Goal: Task Accomplishment & Management: Use online tool/utility

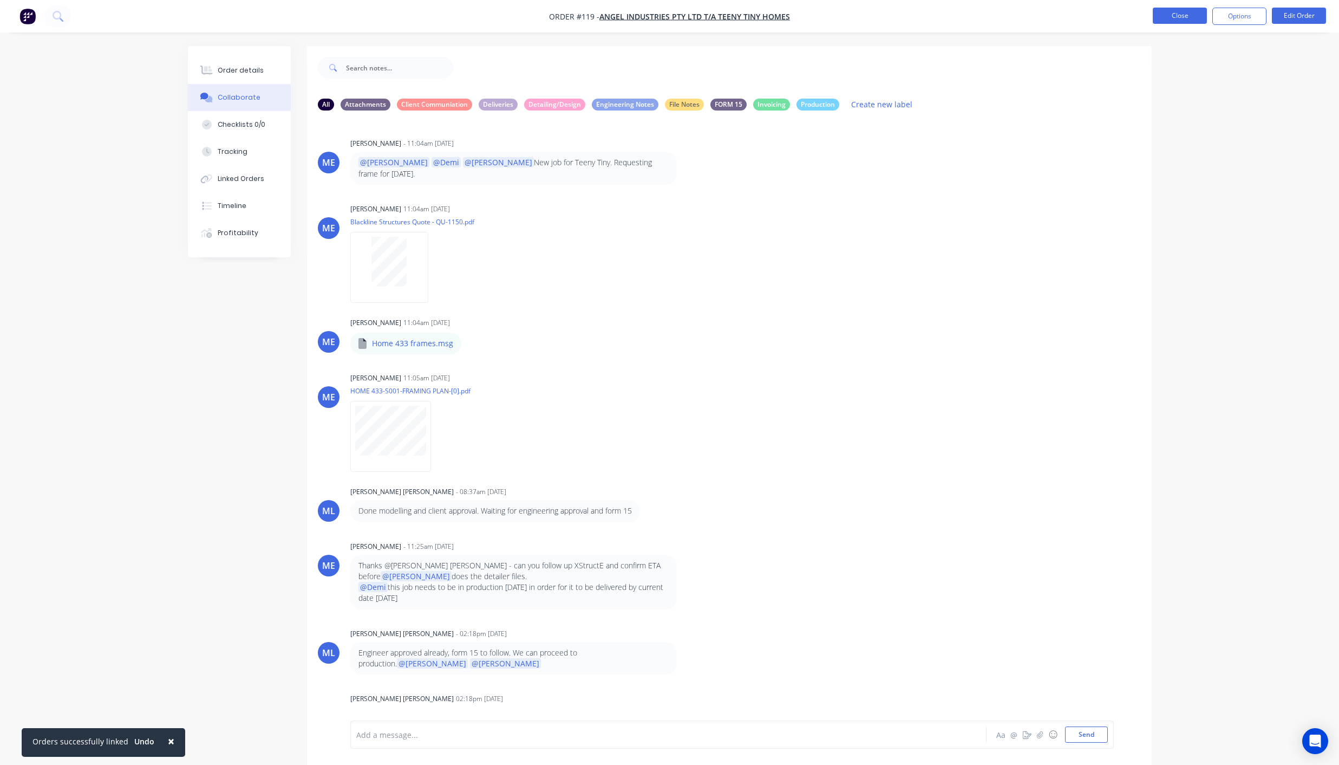
click at [1174, 15] on button "Close" at bounding box center [1180, 16] width 54 height 16
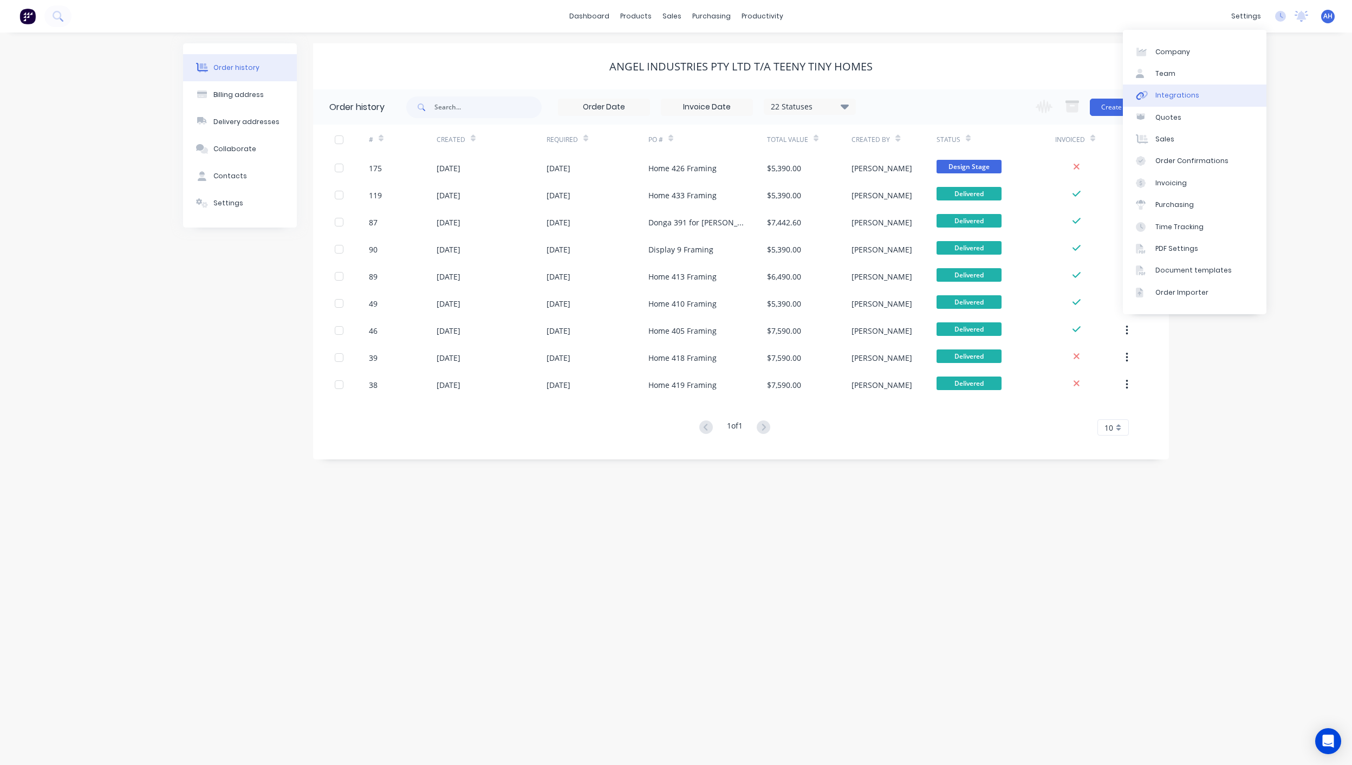
click at [1190, 97] on div "Integrations" at bounding box center [1177, 95] width 44 height 10
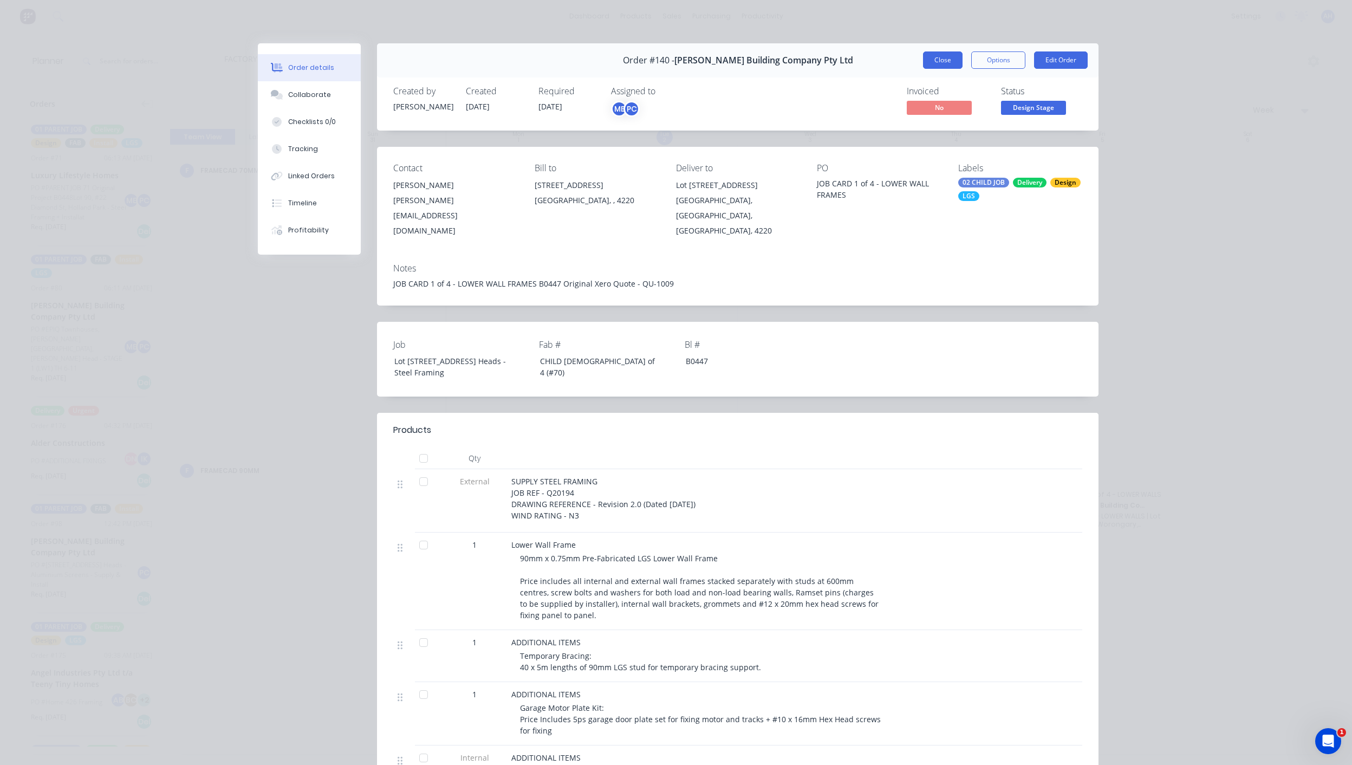
click at [931, 60] on button "Close" at bounding box center [943, 59] width 40 height 17
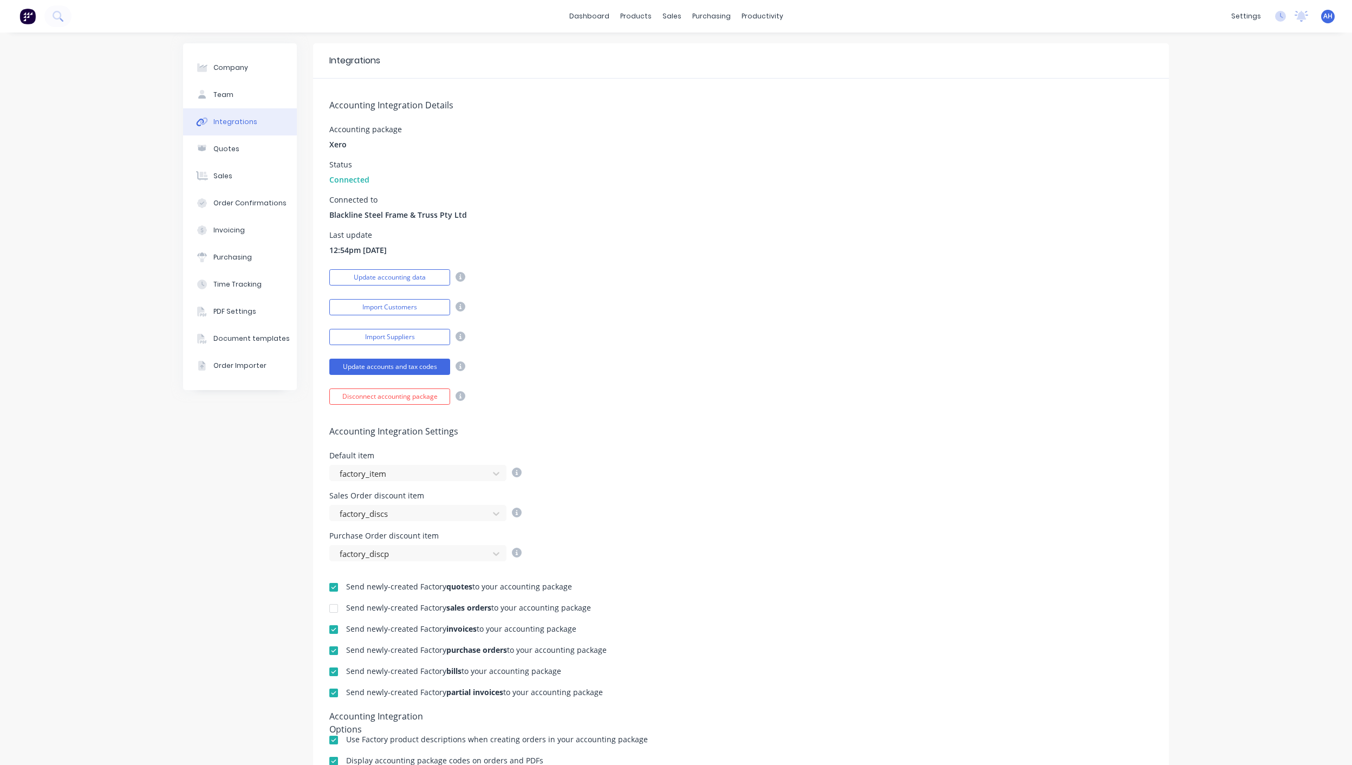
scroll to position [151, 0]
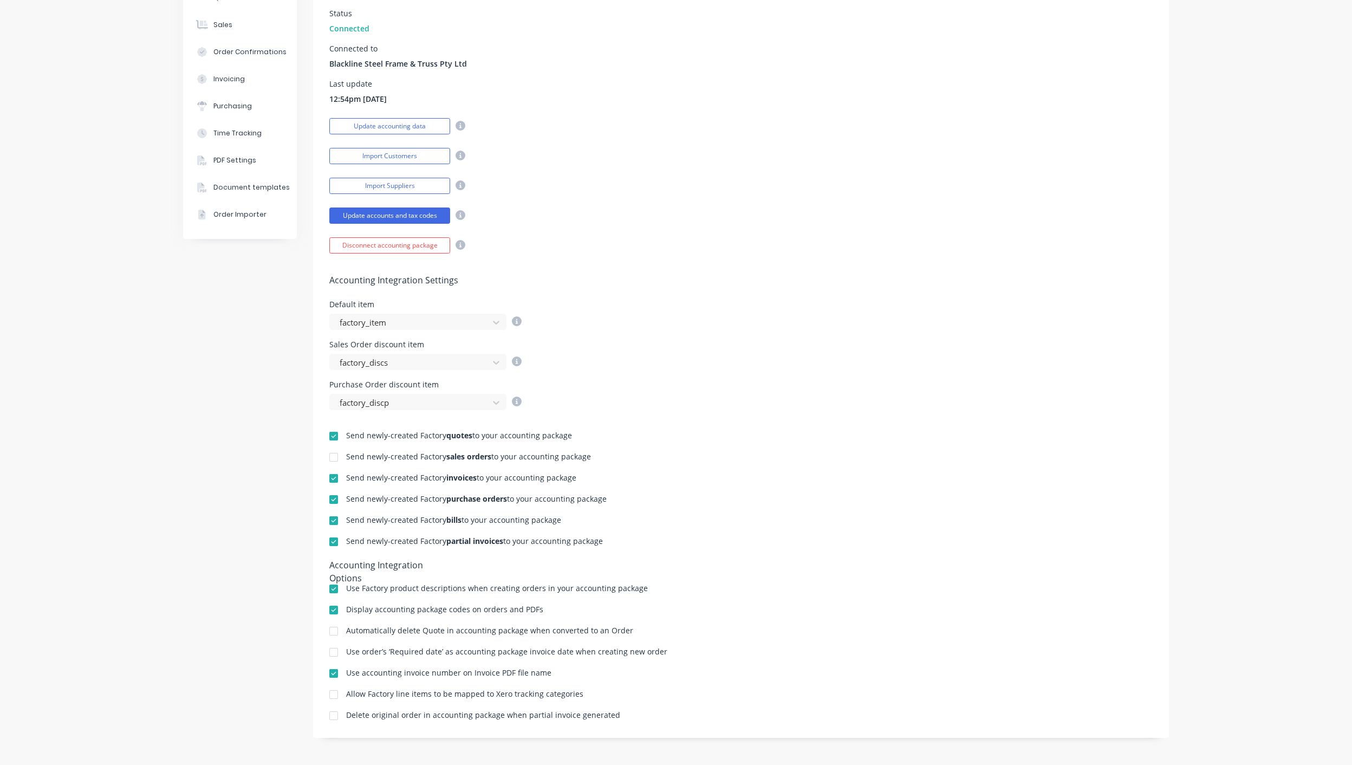
click at [325, 480] on div at bounding box center [334, 478] width 22 height 22
click at [326, 542] on div at bounding box center [334, 542] width 22 height 22
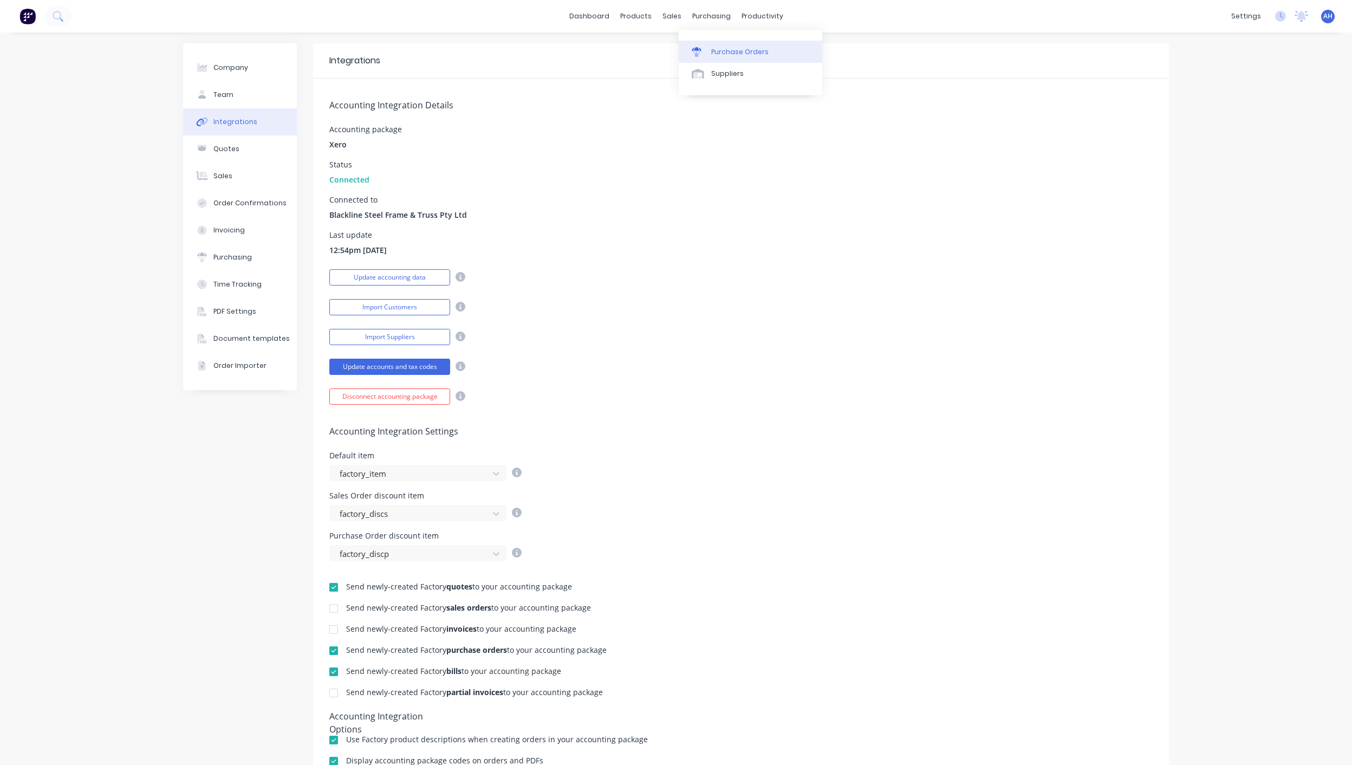
click at [733, 57] on link "Purchase Orders" at bounding box center [751, 52] width 144 height 22
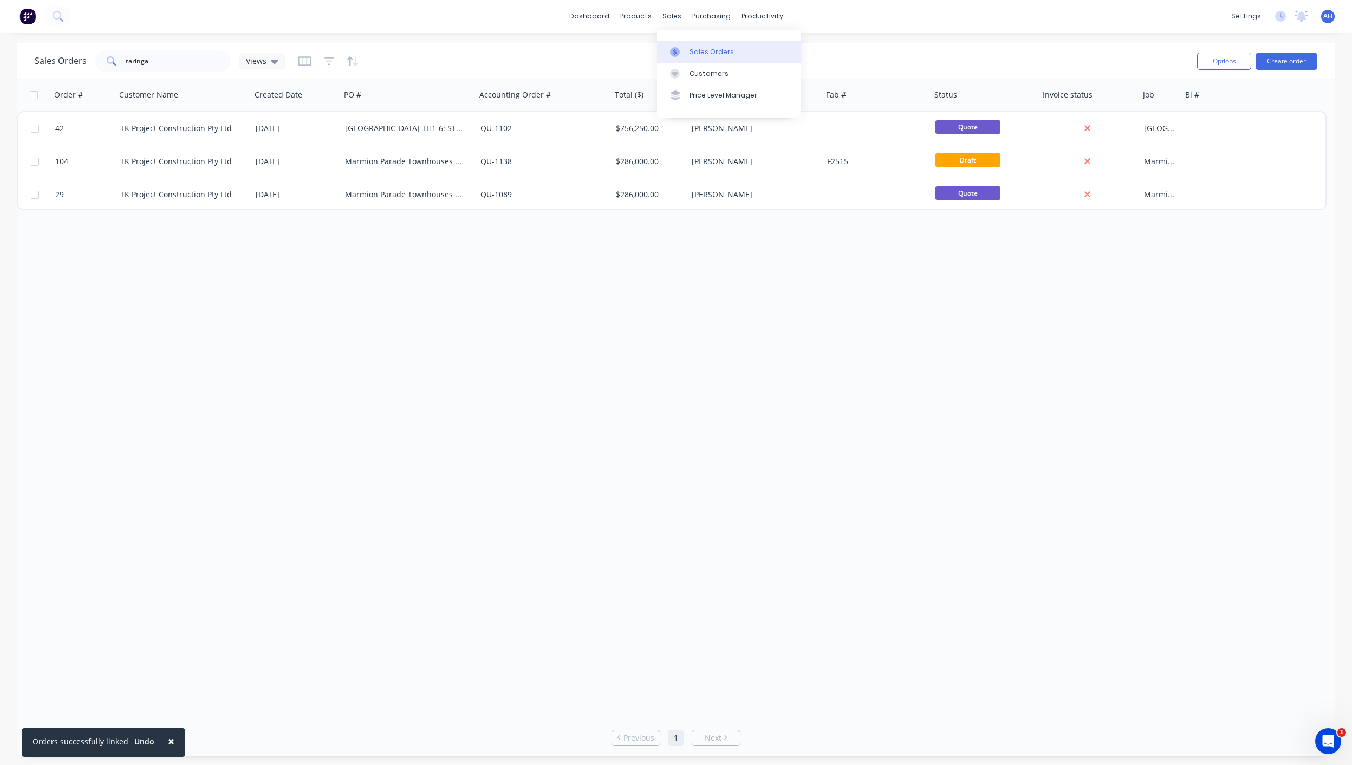
click at [693, 53] on div "Sales Orders" at bounding box center [711, 52] width 44 height 10
drag, startPoint x: 183, startPoint y: 60, endPoint x: 80, endPoint y: 59, distance: 103.4
click at [80, 59] on div "Sales Orders taringa Views" at bounding box center [160, 61] width 250 height 22
type input "angel"
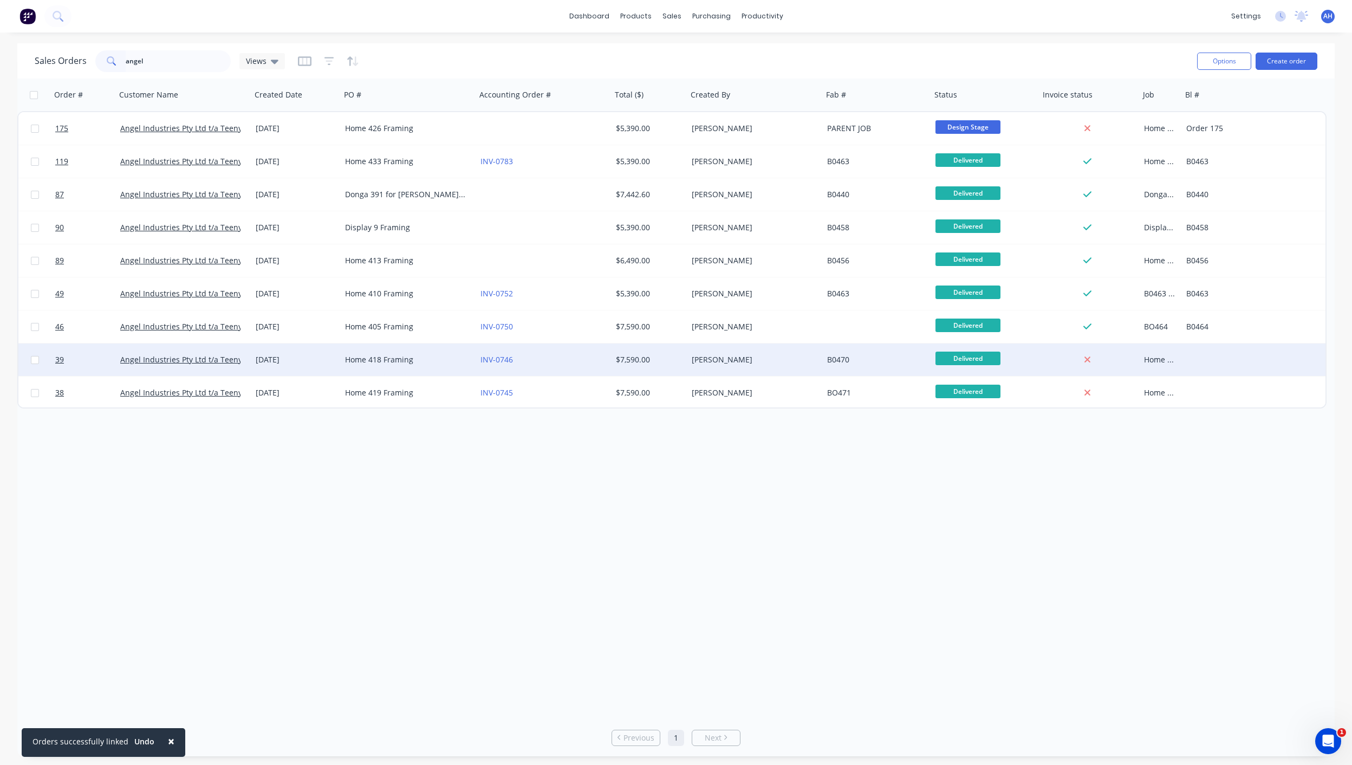
click at [683, 360] on div "$7,590.00" at bounding box center [649, 359] width 76 height 32
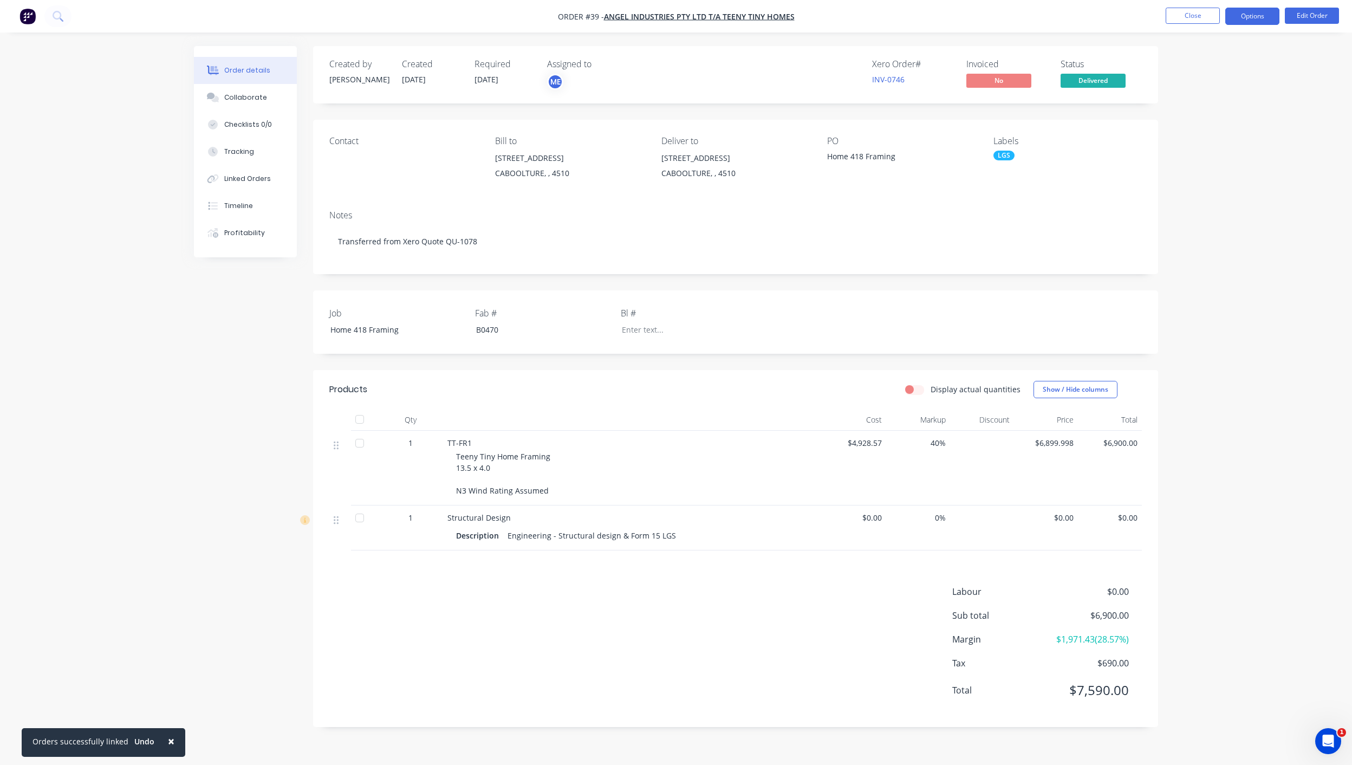
click at [1252, 17] on button "Options" at bounding box center [1252, 16] width 54 height 17
click at [1214, 65] on div "Invoice" at bounding box center [1220, 66] width 100 height 16
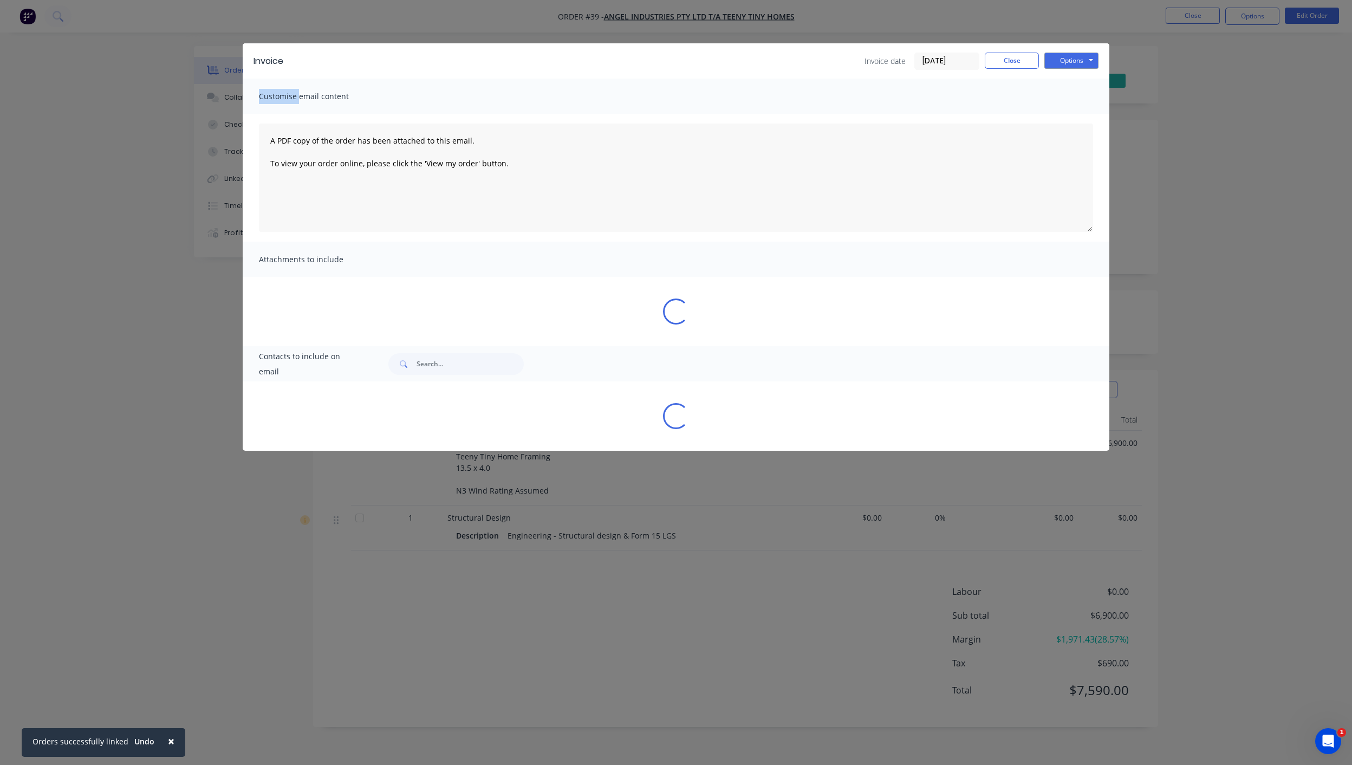
click at [1214, 65] on div "Invoice Invoice date 02/09/25 Close Options Preview Print Email Customise email…" at bounding box center [676, 382] width 1352 height 765
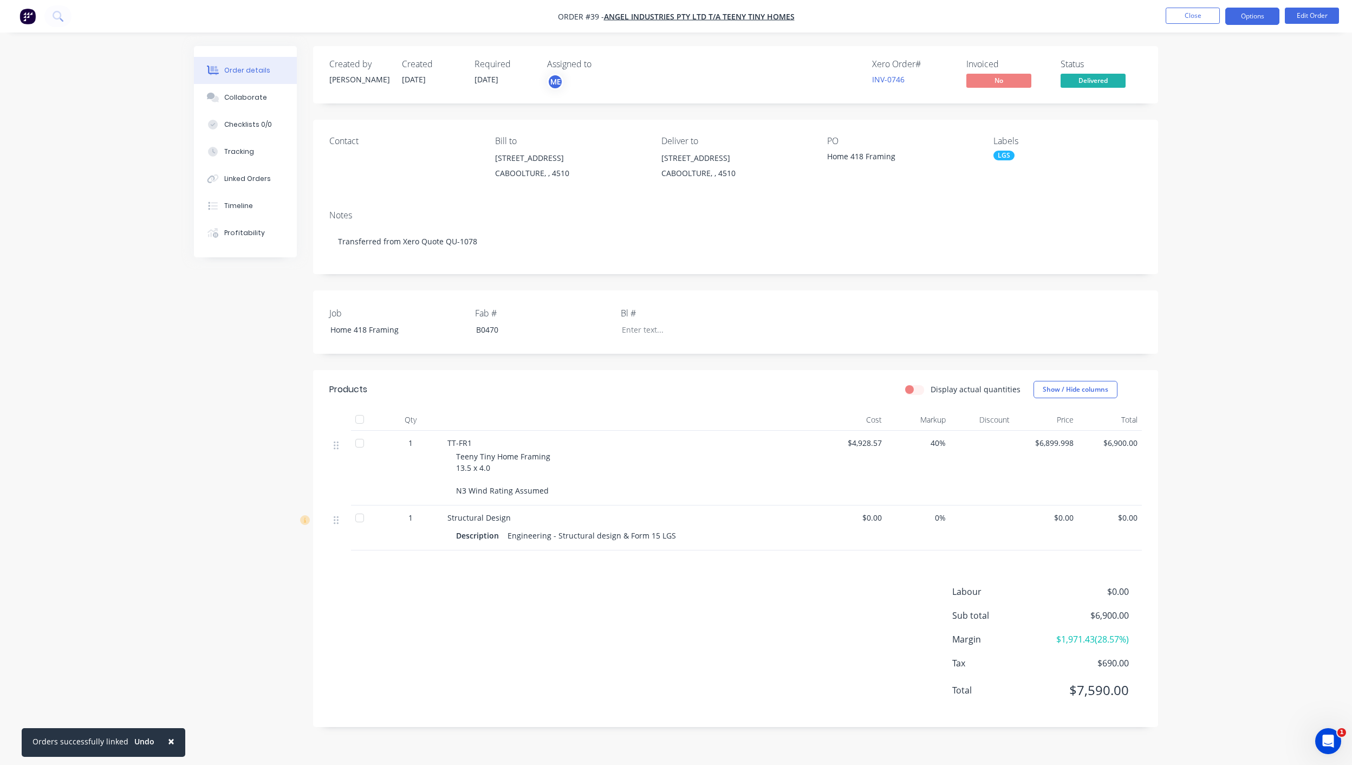
click at [1255, 19] on button "Options" at bounding box center [1252, 16] width 54 height 17
click at [1215, 67] on div "Invoice" at bounding box center [1220, 66] width 100 height 16
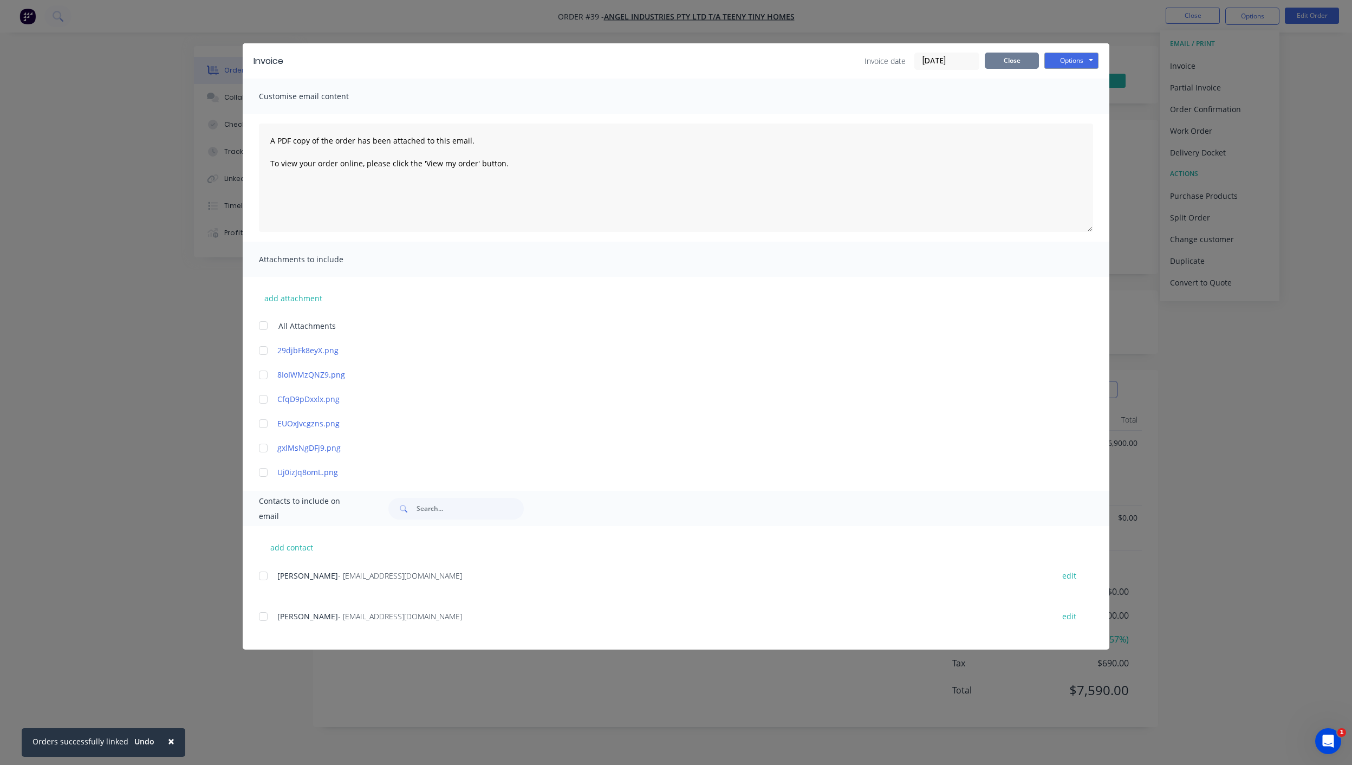
click at [1026, 64] on button "Close" at bounding box center [1012, 61] width 54 height 16
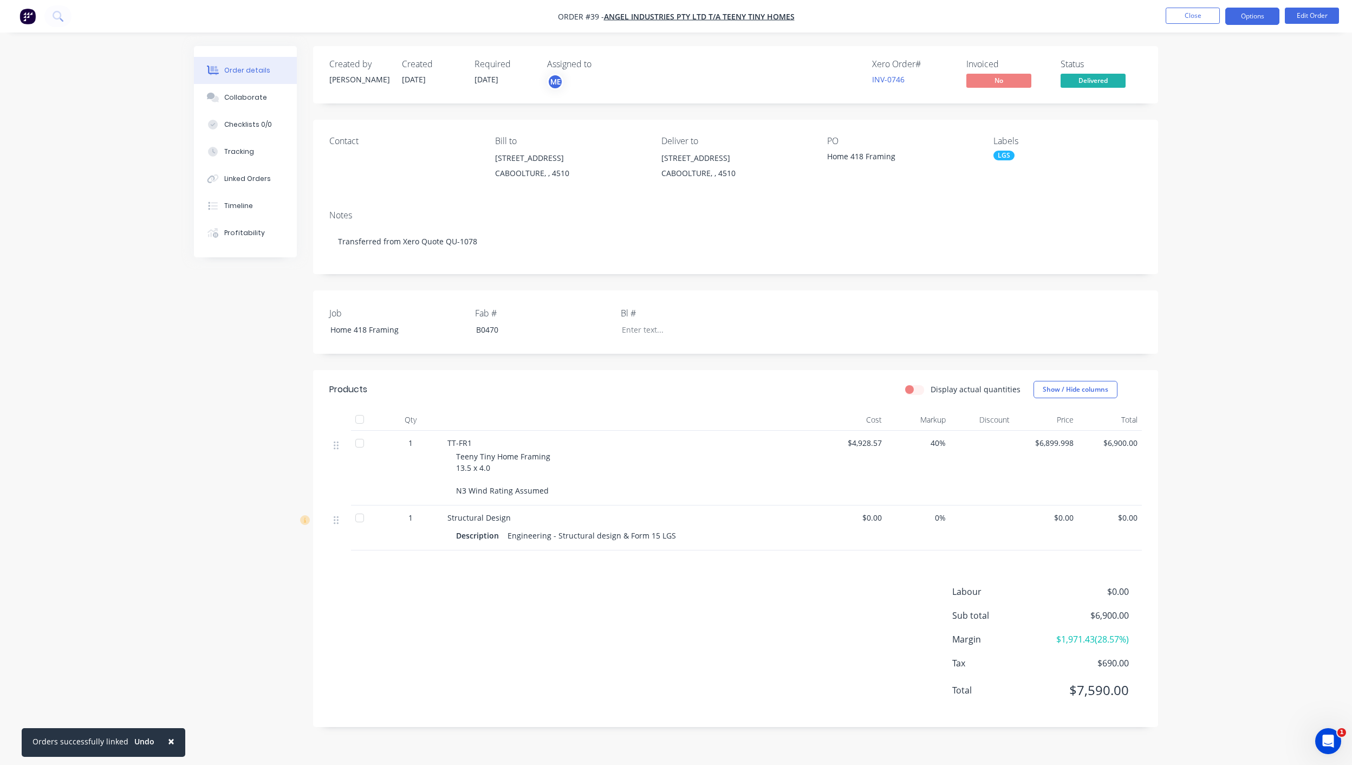
click at [1253, 16] on button "Options" at bounding box center [1252, 16] width 54 height 17
click at [1229, 66] on div "Invoice" at bounding box center [1220, 66] width 100 height 16
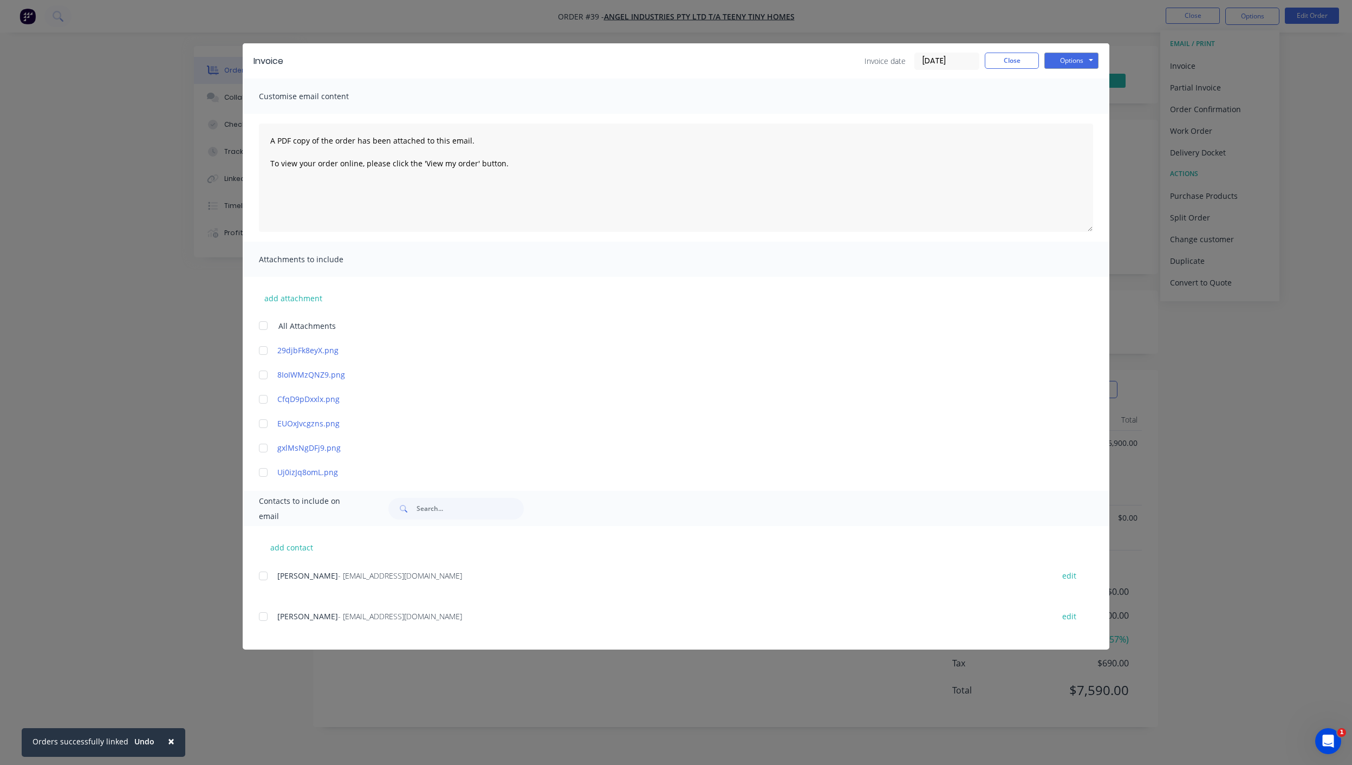
click at [963, 60] on input "[DATE]" at bounding box center [947, 61] width 64 height 16
click at [1035, 82] on icon "Previous page" at bounding box center [1041, 83] width 13 height 13
click at [997, 159] on div "13" at bounding box center [995, 157] width 16 height 16
type input "13/08/25"
click at [1086, 60] on button "Options" at bounding box center [1071, 61] width 54 height 16
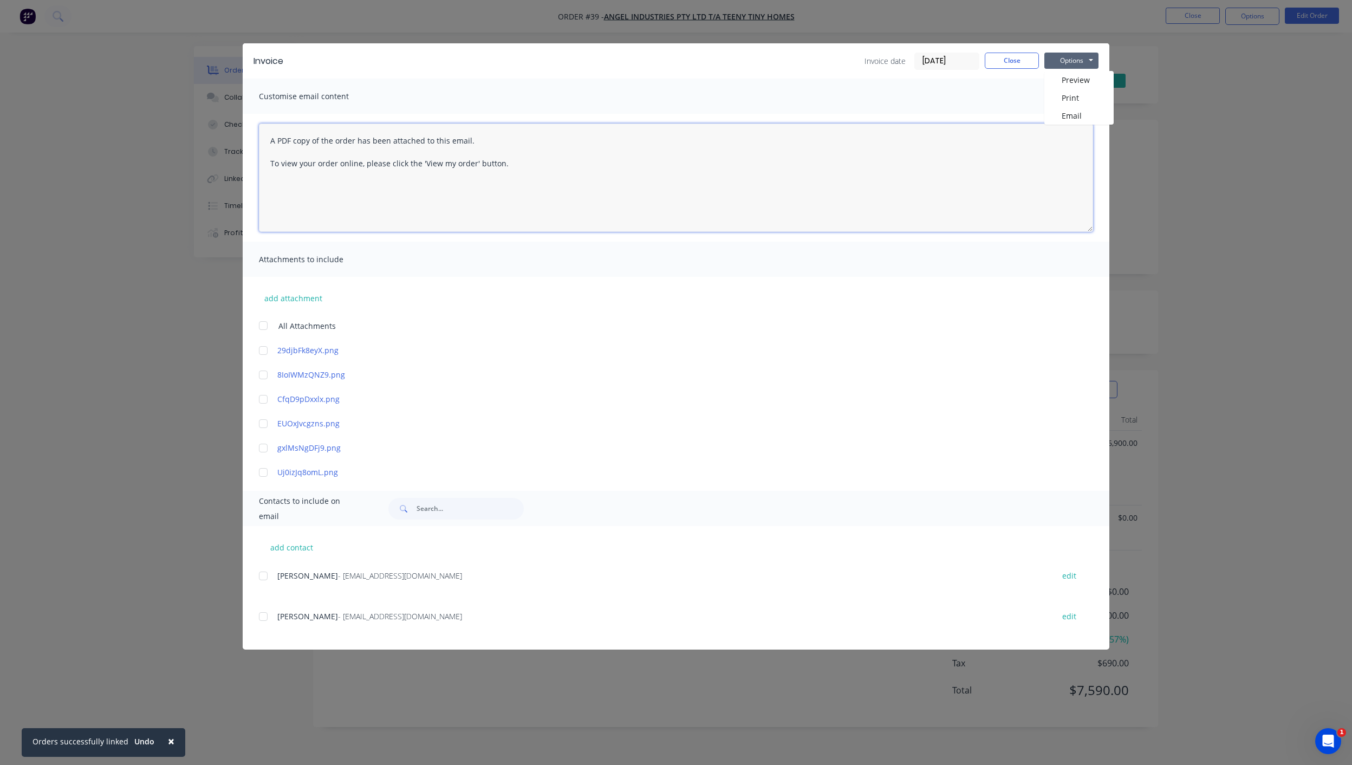
click at [1030, 196] on textarea "A PDF copy of the order has been attached to this email. To view your order onl…" at bounding box center [676, 177] width 834 height 108
click at [1079, 59] on button "Options" at bounding box center [1071, 61] width 54 height 16
click at [1072, 93] on button "Print" at bounding box center [1078, 98] width 69 height 18
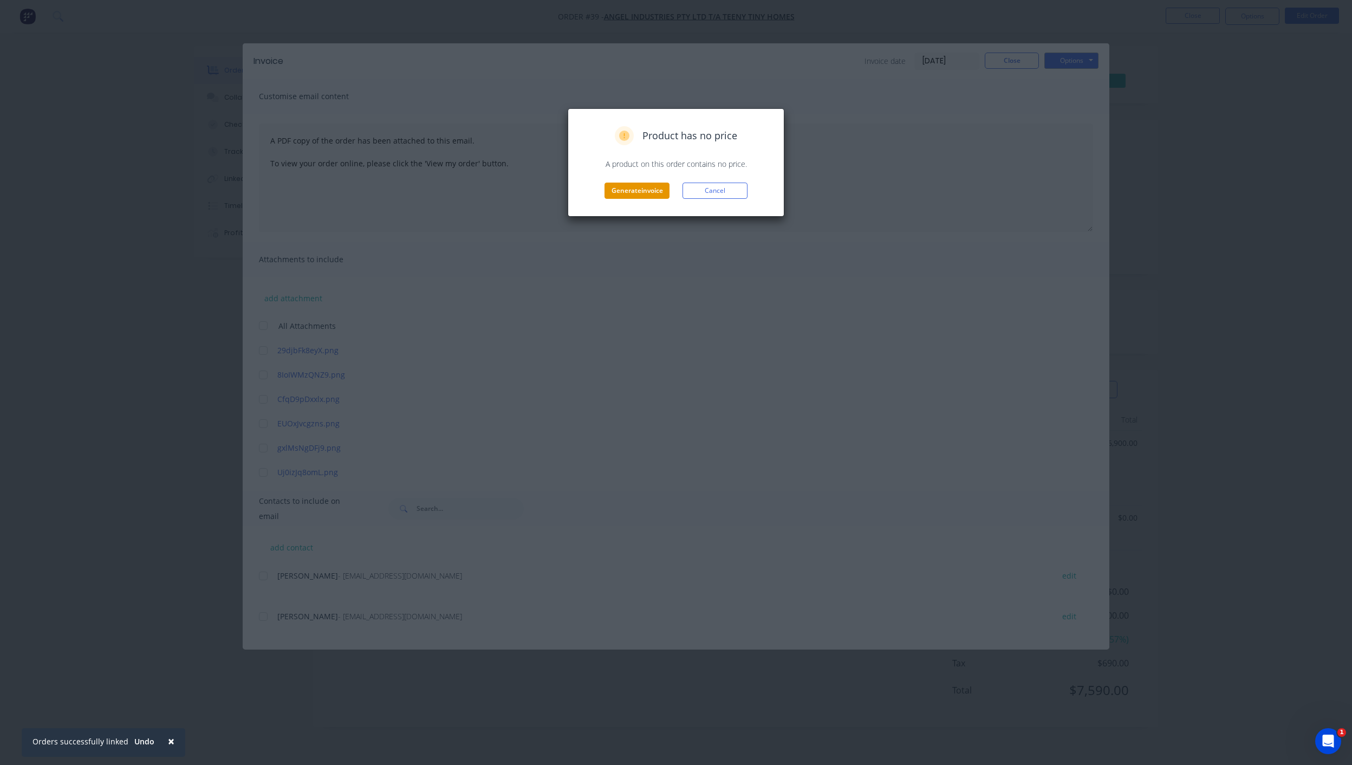
click at [631, 190] on button "Generate invoice" at bounding box center [636, 191] width 65 height 16
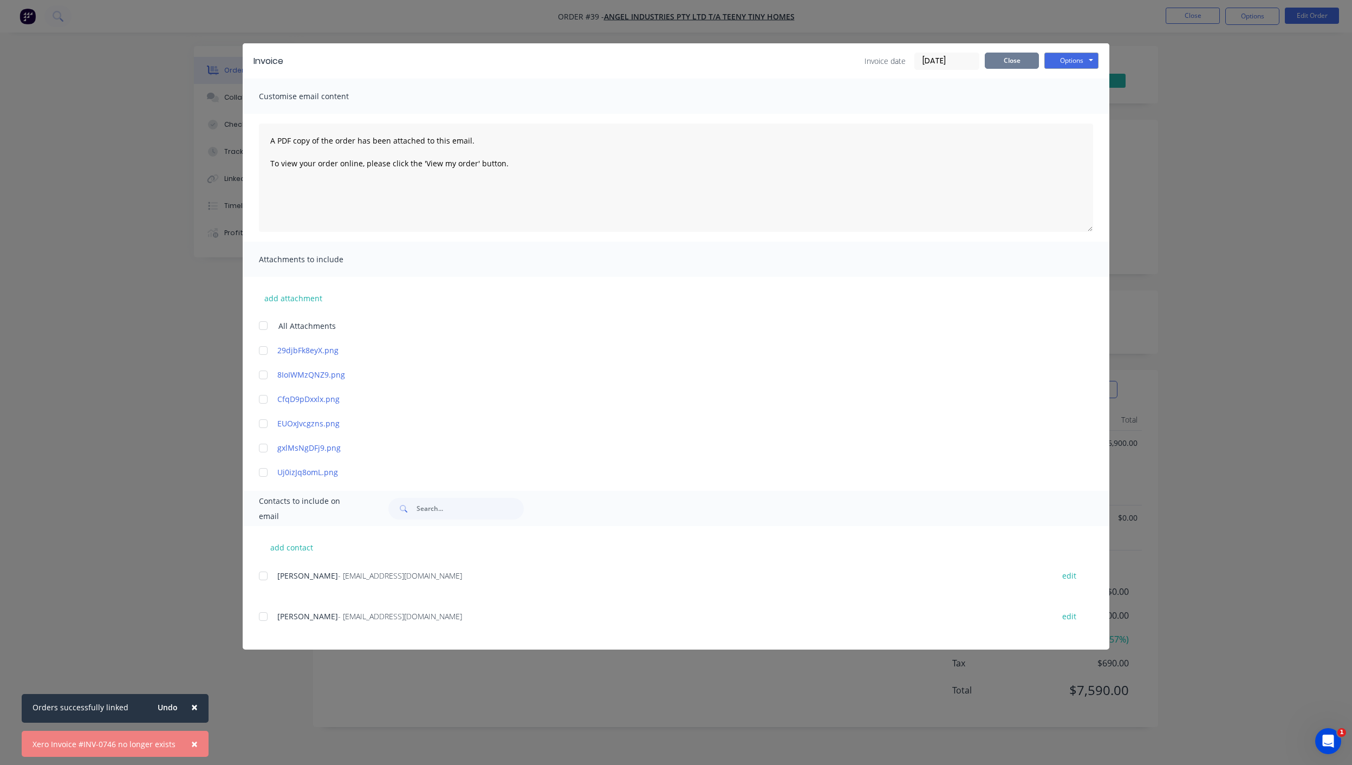
click at [1010, 62] on button "Close" at bounding box center [1012, 61] width 54 height 16
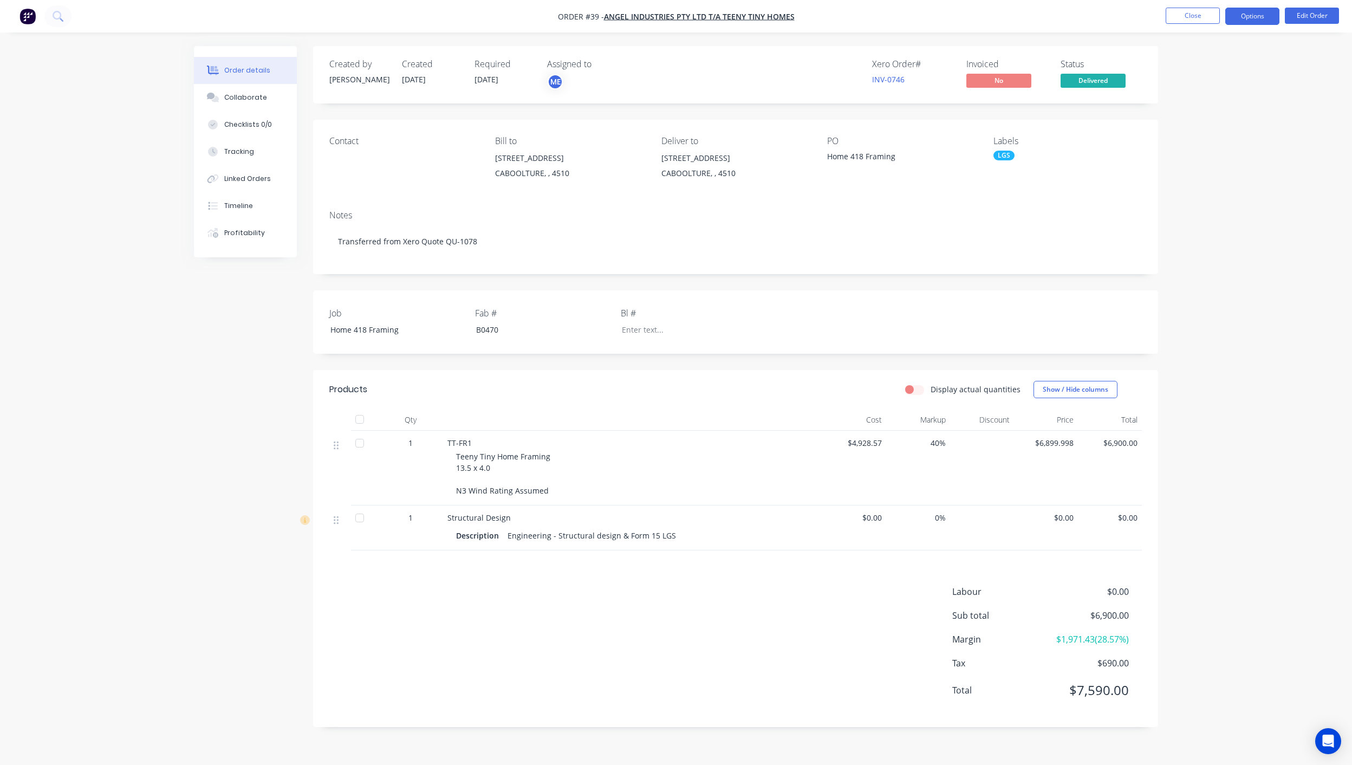
click at [1255, 15] on button "Options" at bounding box center [1252, 16] width 54 height 17
click at [1197, 66] on div "Invoice" at bounding box center [1220, 66] width 100 height 16
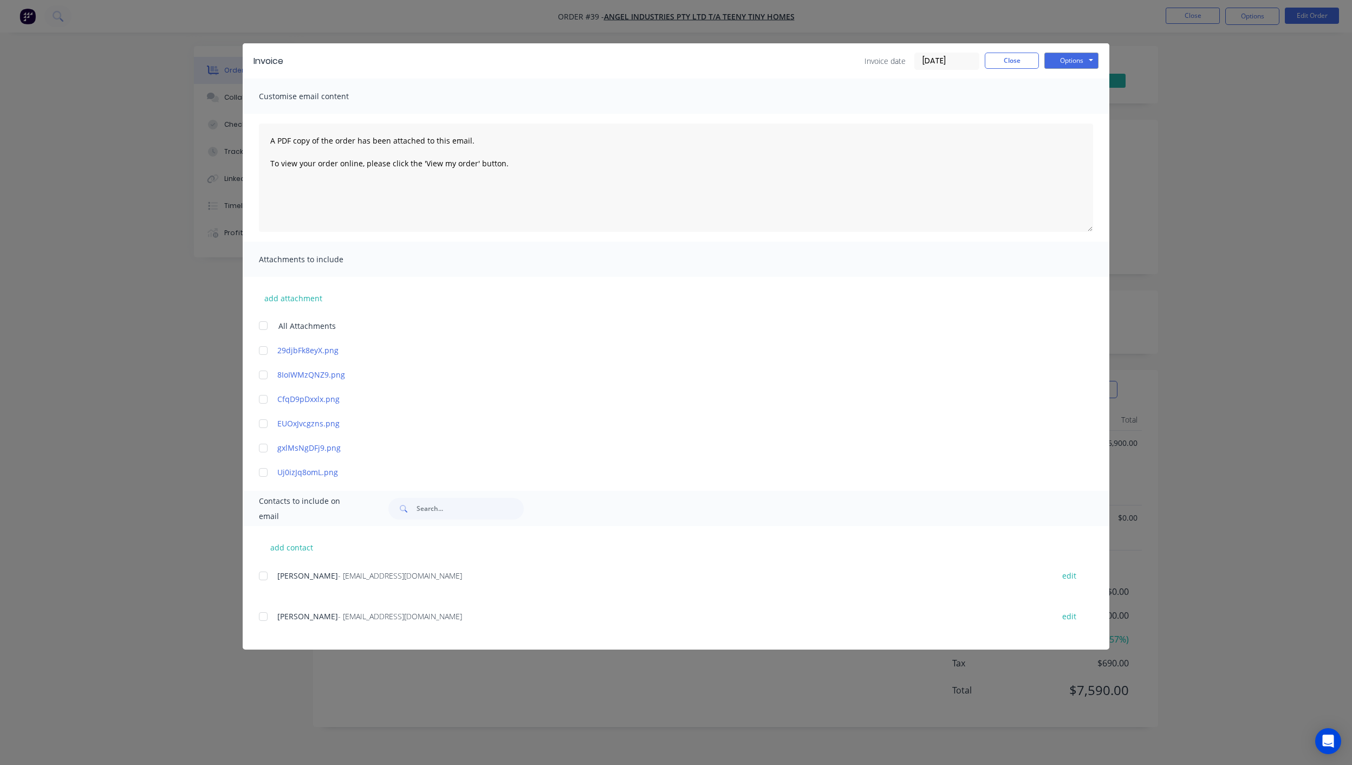
click at [959, 62] on input "02/09/25" at bounding box center [947, 61] width 64 height 16
click at [1046, 83] on icon "Previous page" at bounding box center [1041, 83] width 13 height 13
click at [996, 157] on div "13" at bounding box center [995, 157] width 16 height 16
type input "13/08/25"
click at [1072, 66] on button "Options" at bounding box center [1071, 61] width 54 height 16
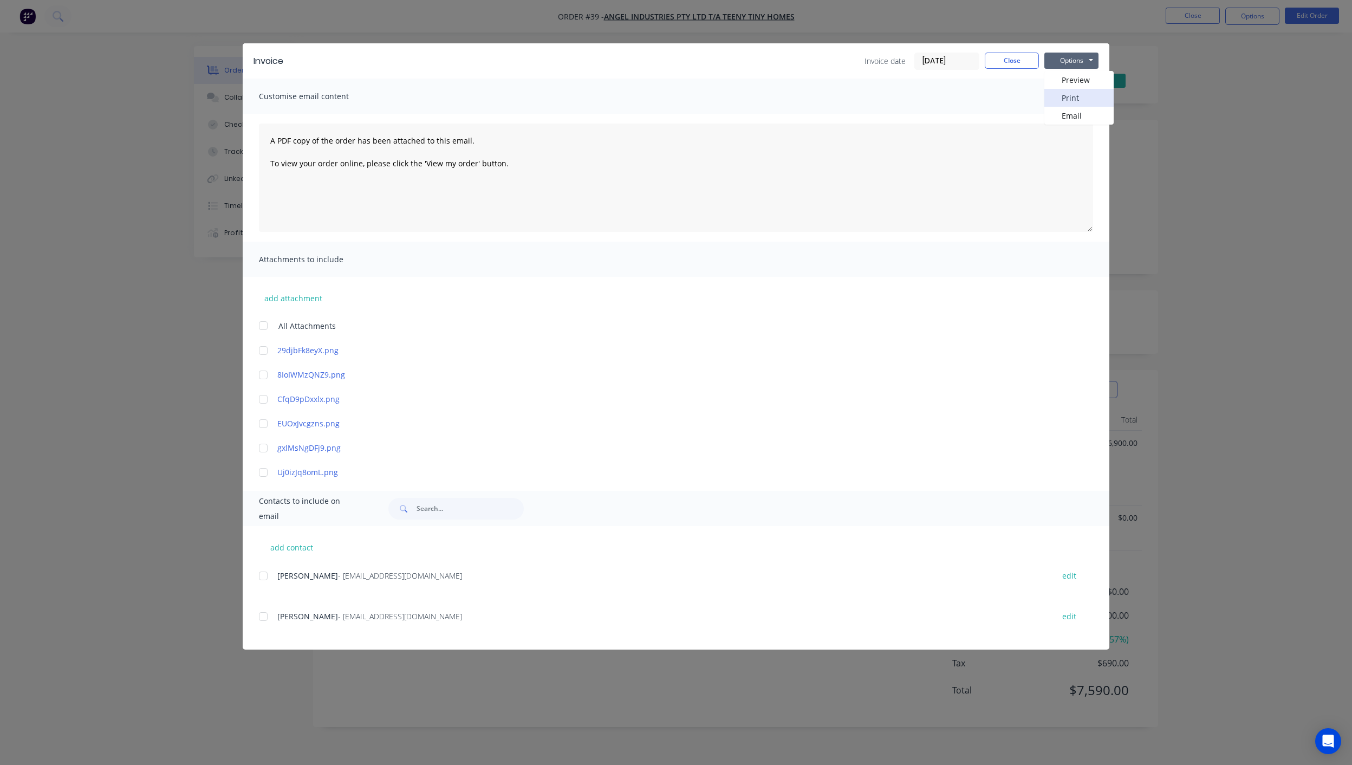
click at [1075, 100] on button "Print" at bounding box center [1078, 98] width 69 height 18
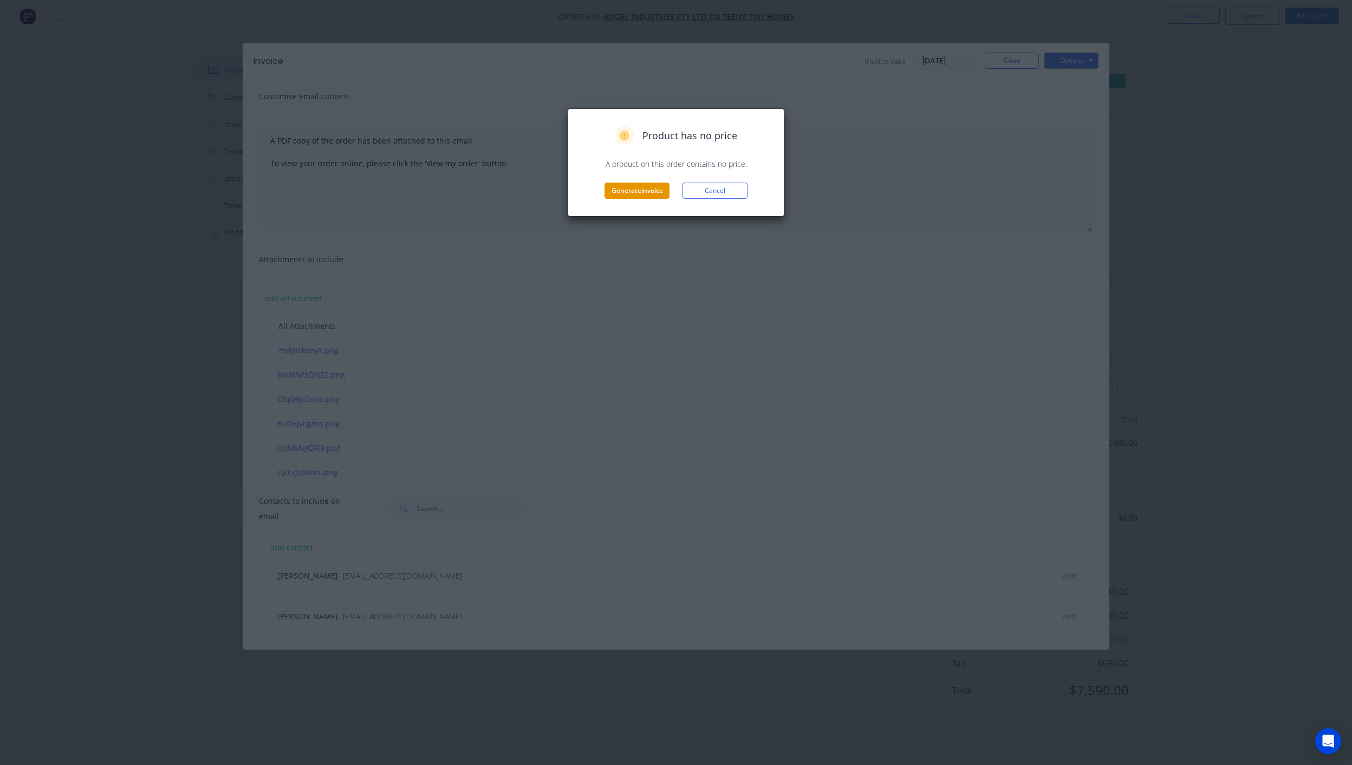
click at [625, 191] on button "Generate invoice" at bounding box center [636, 191] width 65 height 16
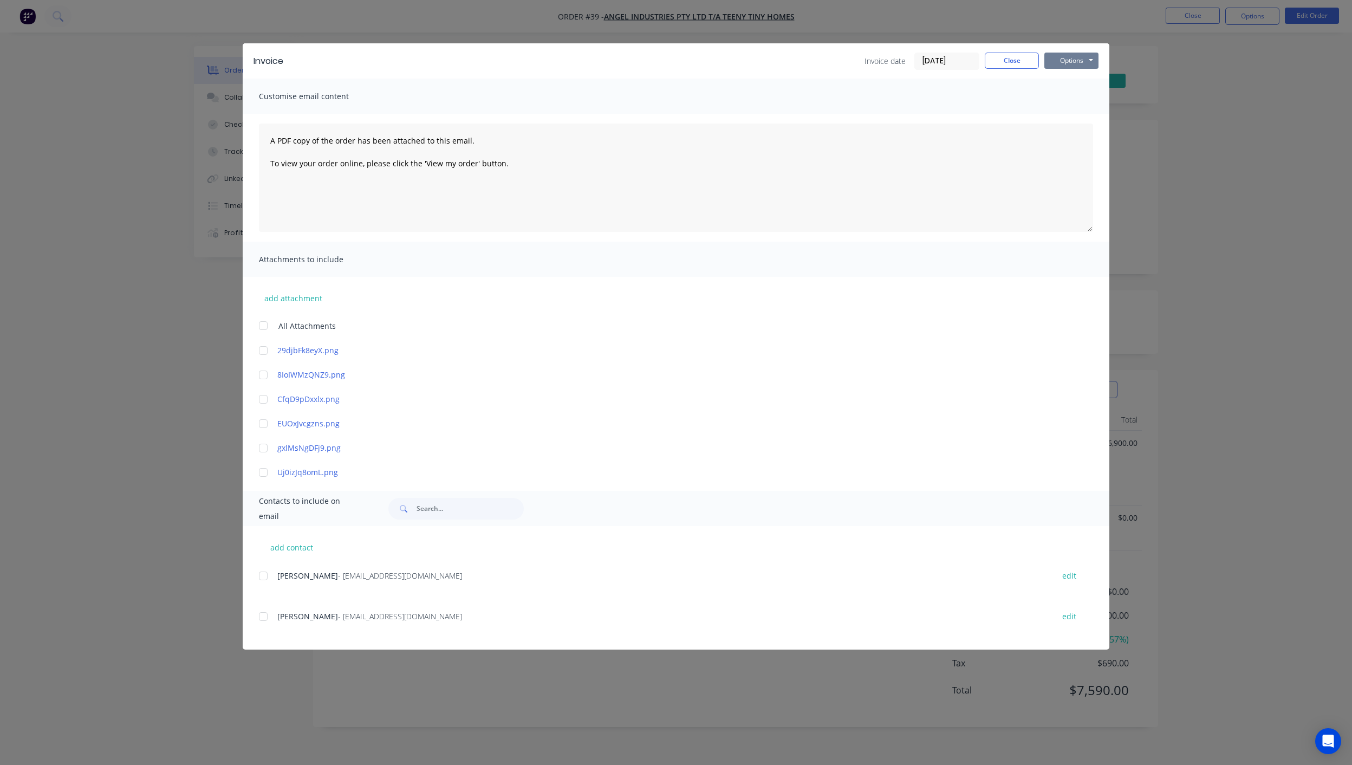
click at [1067, 63] on button "Options" at bounding box center [1071, 61] width 54 height 16
click at [1029, 57] on button "Close" at bounding box center [1012, 61] width 54 height 16
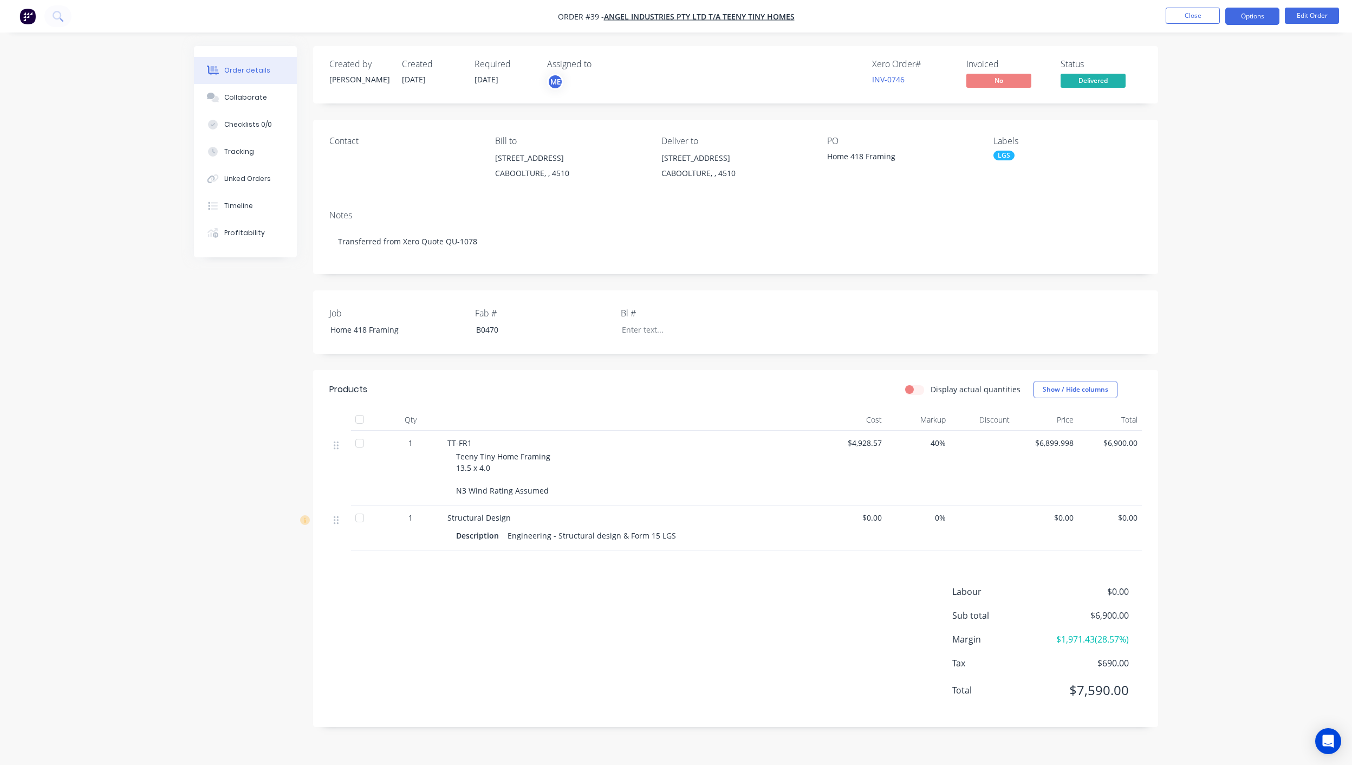
click at [1251, 16] on button "Options" at bounding box center [1252, 16] width 54 height 17
click at [1213, 94] on div "Partial Invoice" at bounding box center [1220, 88] width 100 height 16
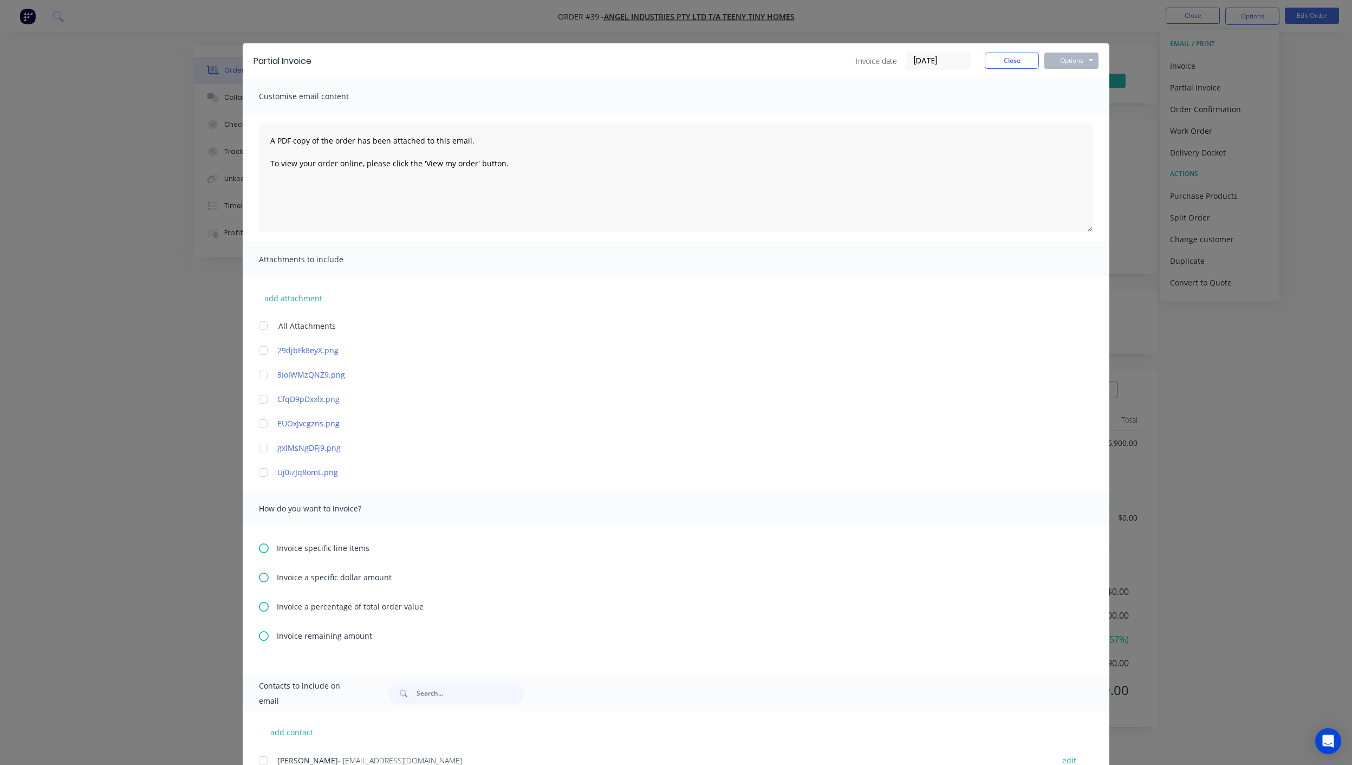
click at [259, 637] on icon at bounding box center [264, 636] width 10 height 10
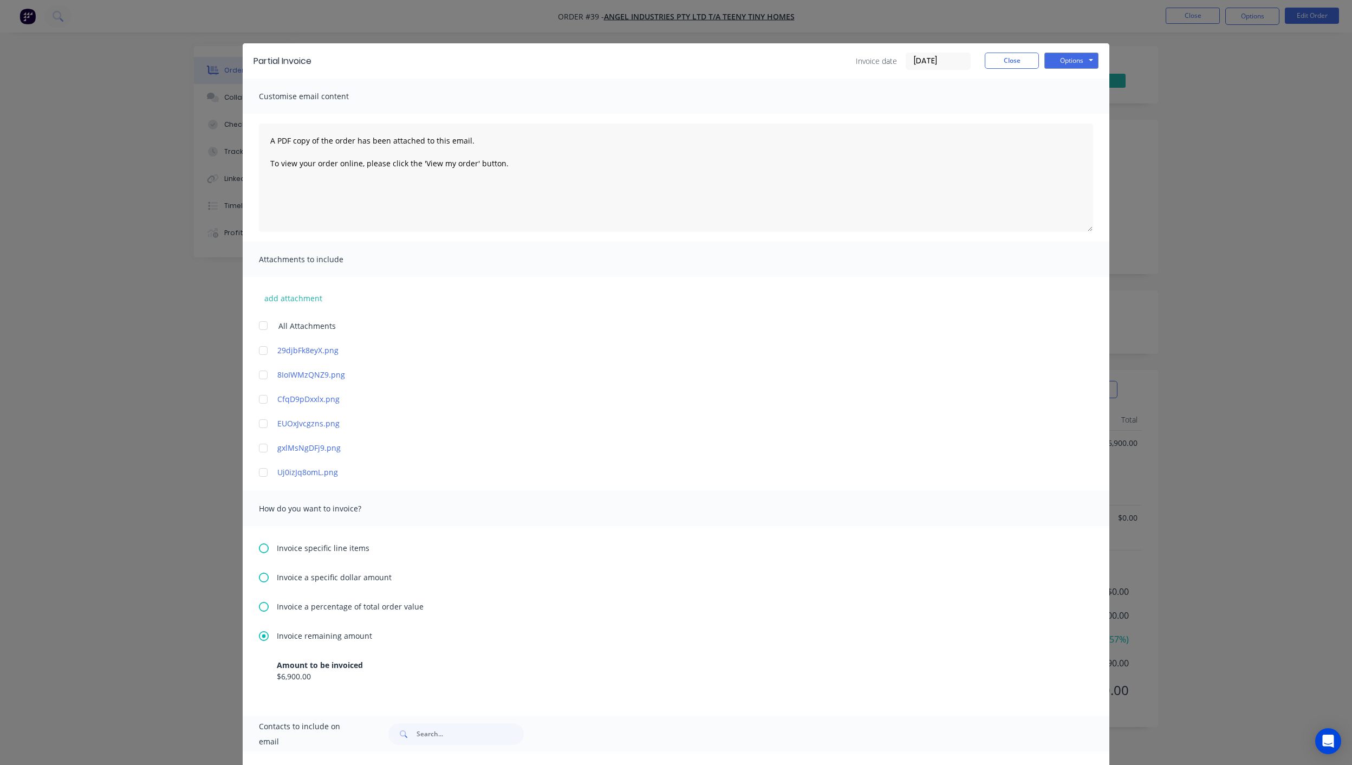
click at [959, 59] on input "[DATE]" at bounding box center [938, 61] width 64 height 16
click at [1024, 82] on icon "Previous page" at bounding box center [1026, 83] width 13 height 13
click at [983, 164] on div "13" at bounding box center [980, 157] width 16 height 16
type input "13/08/25"
click at [1066, 63] on button "Options" at bounding box center [1071, 61] width 54 height 16
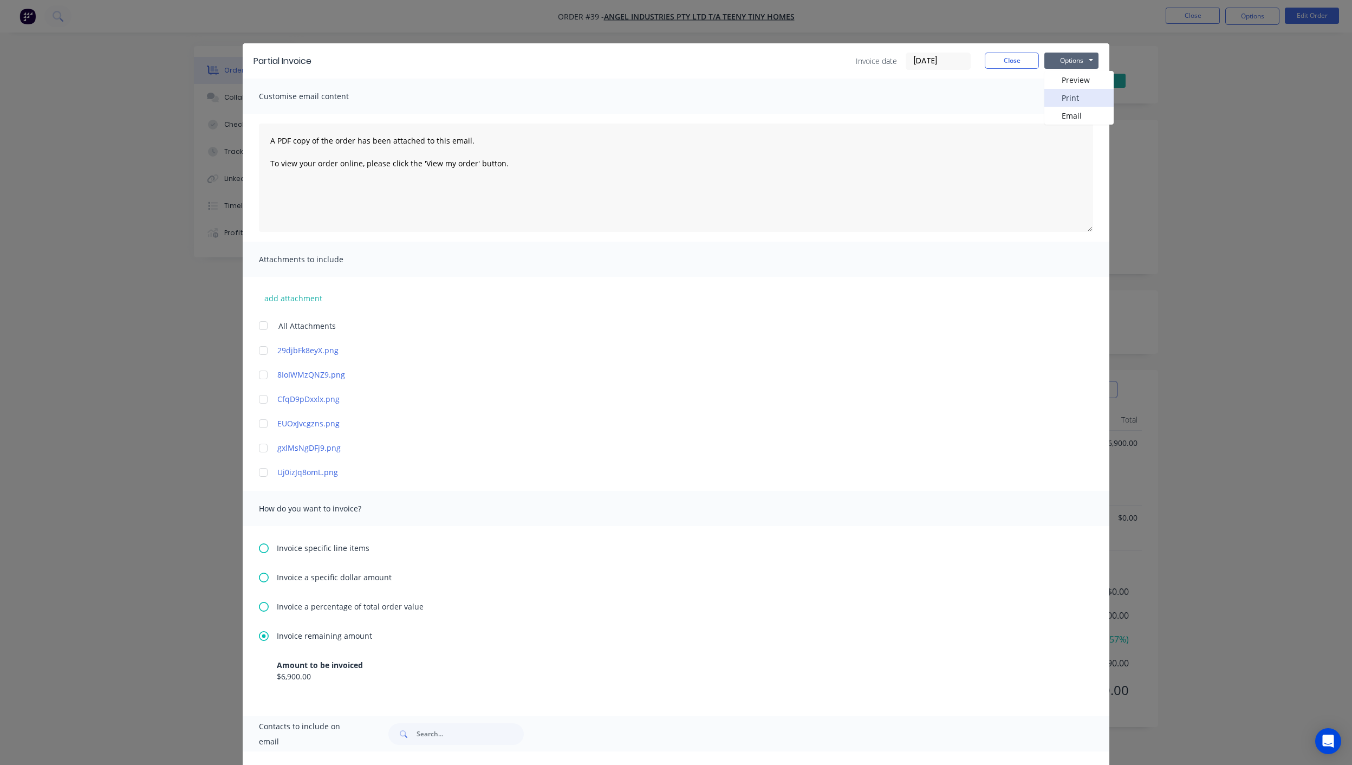
click at [1077, 102] on button "Print" at bounding box center [1078, 98] width 69 height 18
click at [1019, 62] on button "Close" at bounding box center [1012, 61] width 54 height 16
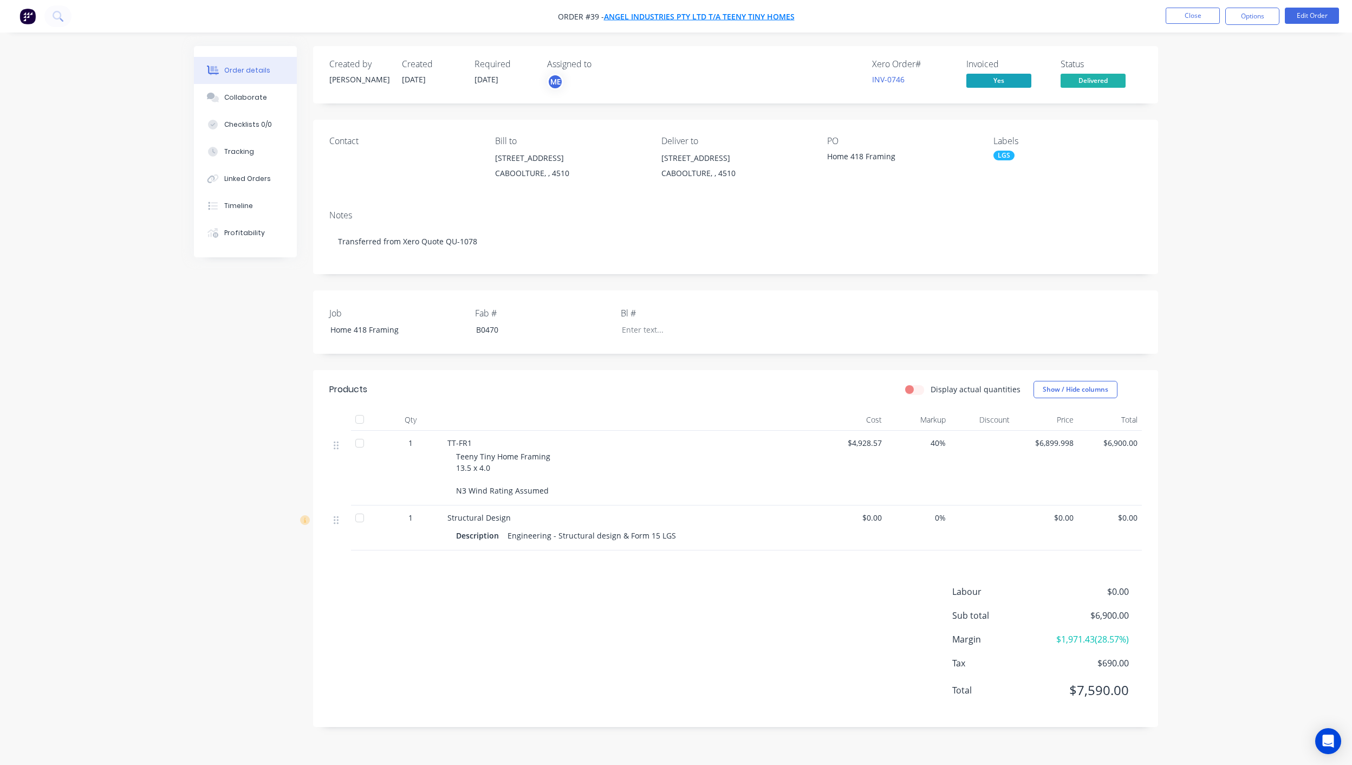
click at [726, 18] on span "Angel Industries Pty Ltd t/a Teeny Tiny Homes" at bounding box center [699, 16] width 191 height 10
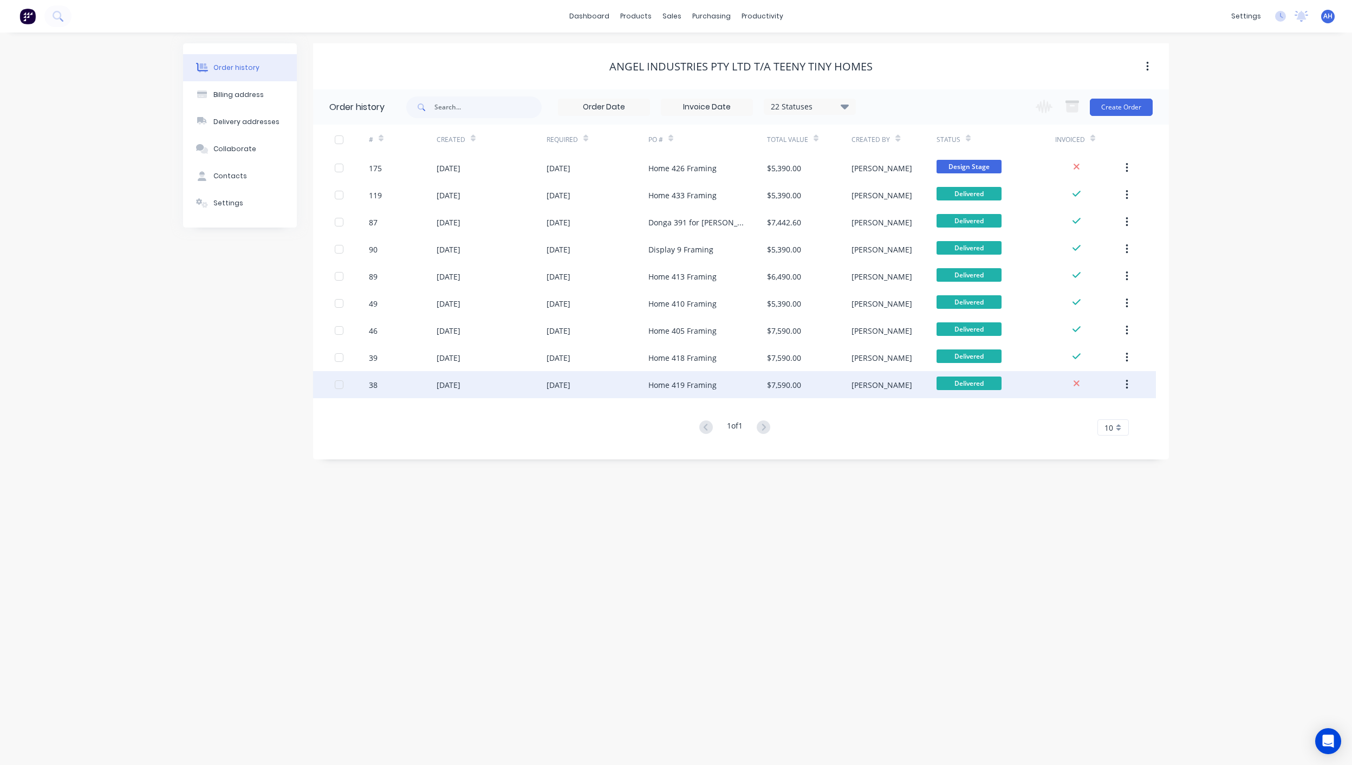
click at [676, 384] on div "Home 419 Framing" at bounding box center [682, 384] width 68 height 11
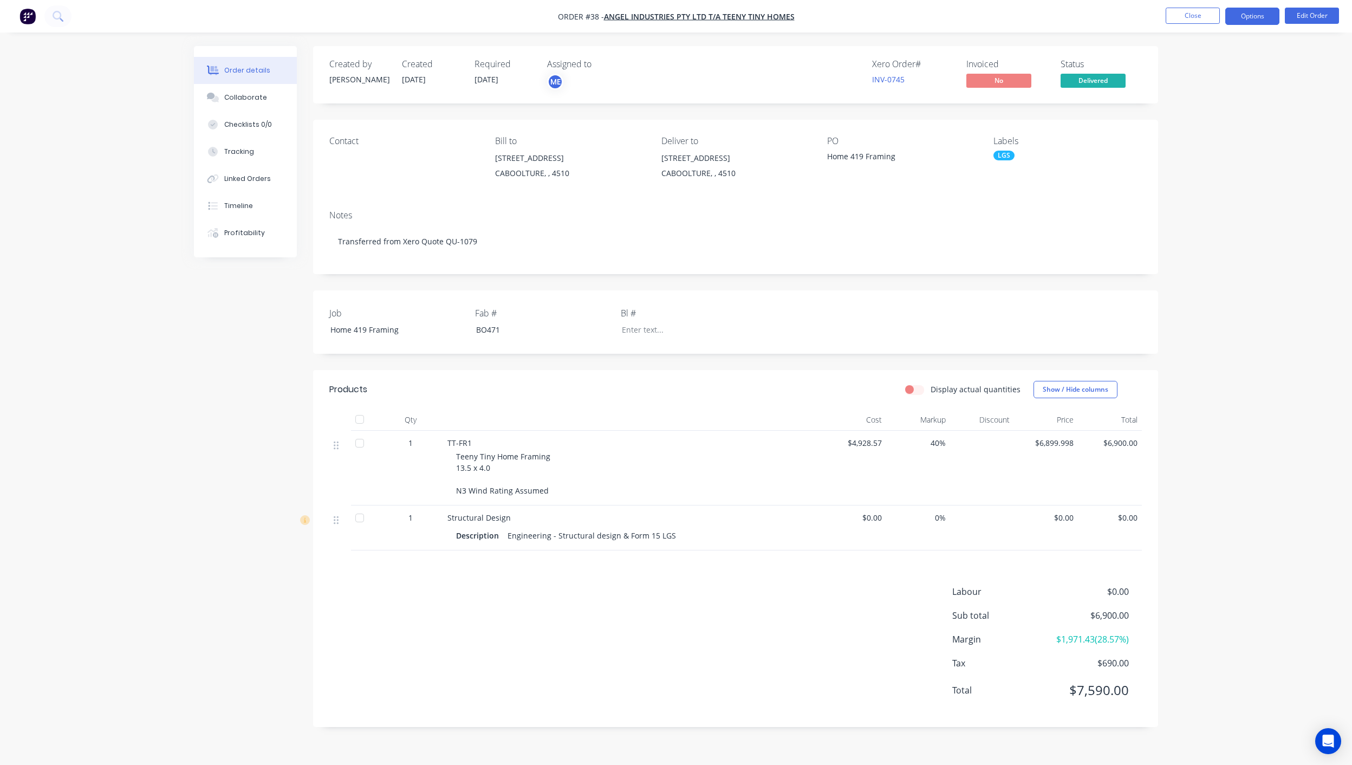
click at [1258, 17] on button "Options" at bounding box center [1252, 16] width 54 height 17
click at [1216, 88] on div "Partial Invoice" at bounding box center [1220, 88] width 100 height 16
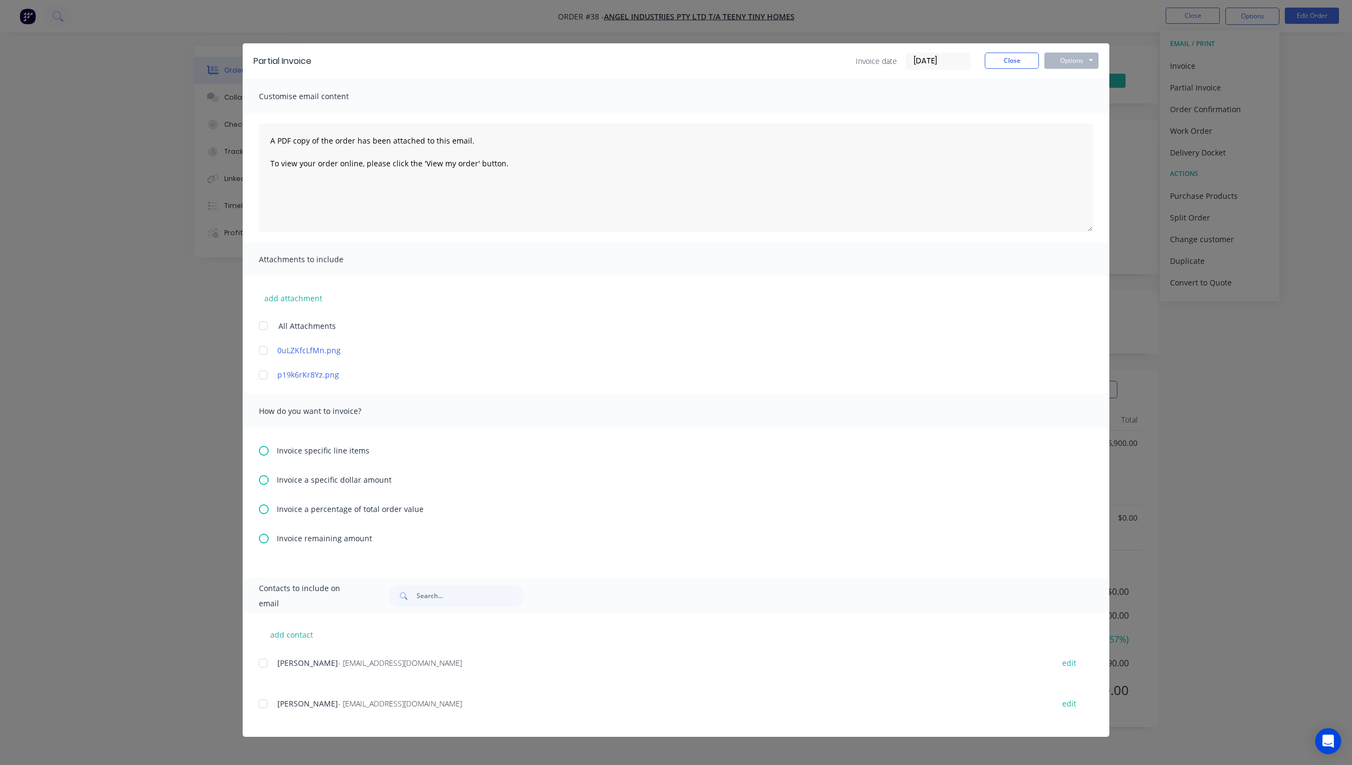
click at [279, 536] on span "Invoice remaining amount" at bounding box center [324, 537] width 95 height 11
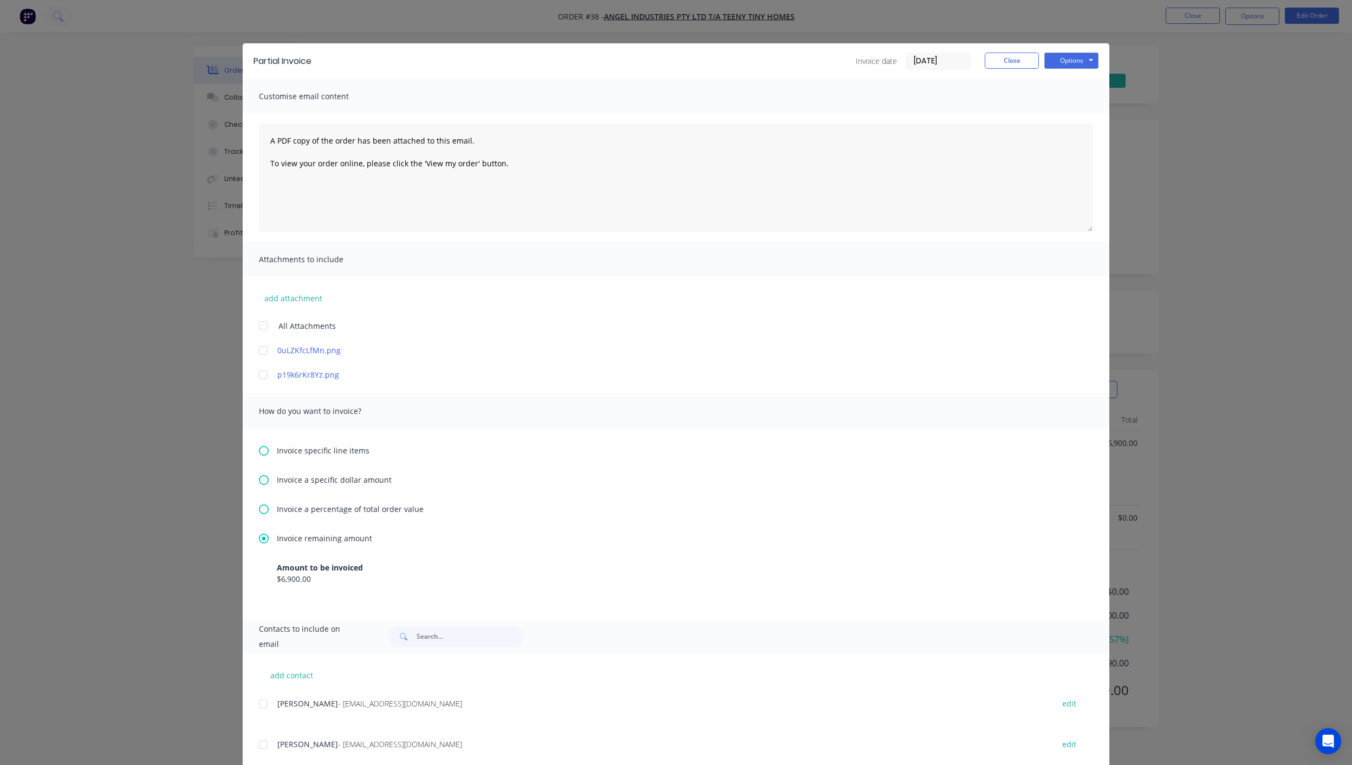
click at [966, 60] on div "Invoice date 02/09/25" at bounding box center [917, 61] width 123 height 17
click at [942, 63] on input "[DATE]" at bounding box center [938, 61] width 64 height 16
click at [1047, 84] on icon "Next page" at bounding box center [1048, 83] width 13 height 13
click at [1026, 81] on icon "Previous page" at bounding box center [1026, 83] width 5 height 9
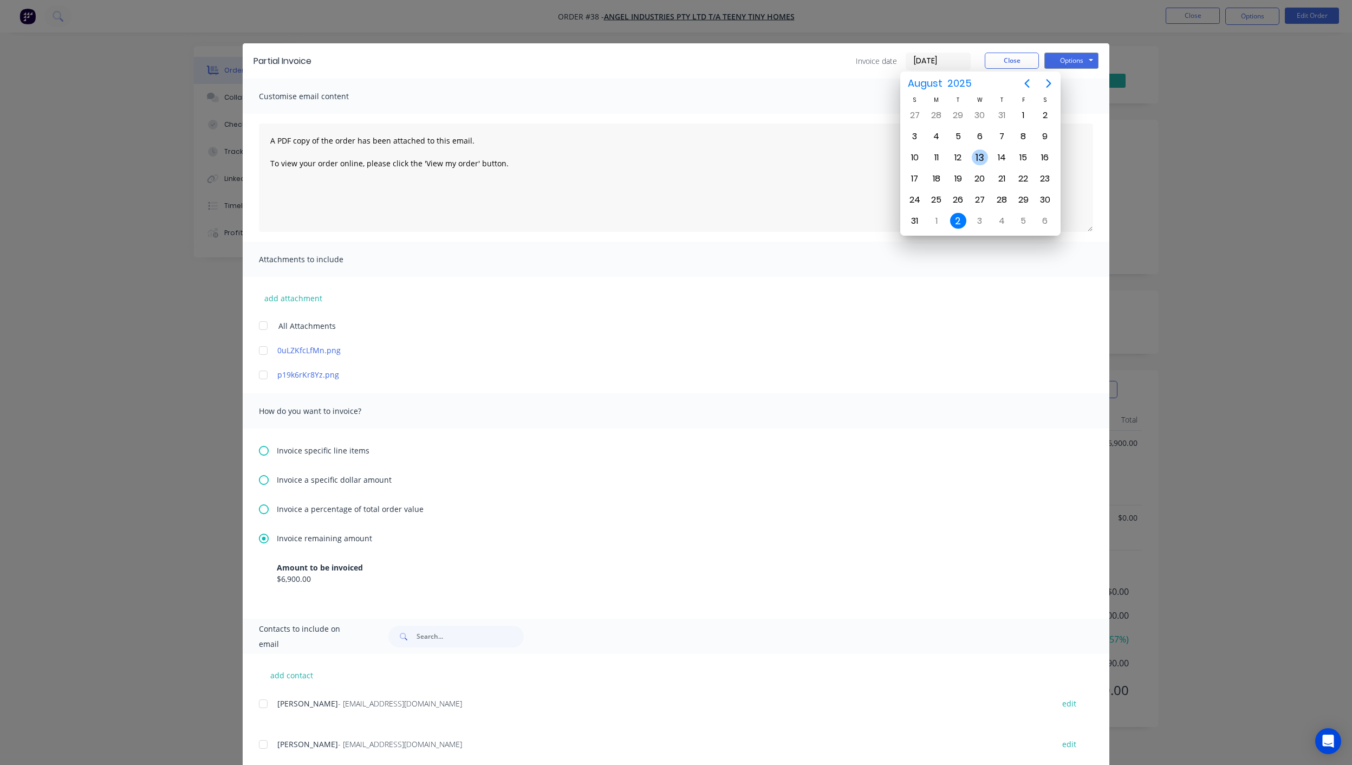
click at [985, 154] on div "13" at bounding box center [980, 157] width 16 height 16
type input "13/08/25"
click at [1071, 63] on button "Options" at bounding box center [1071, 61] width 54 height 16
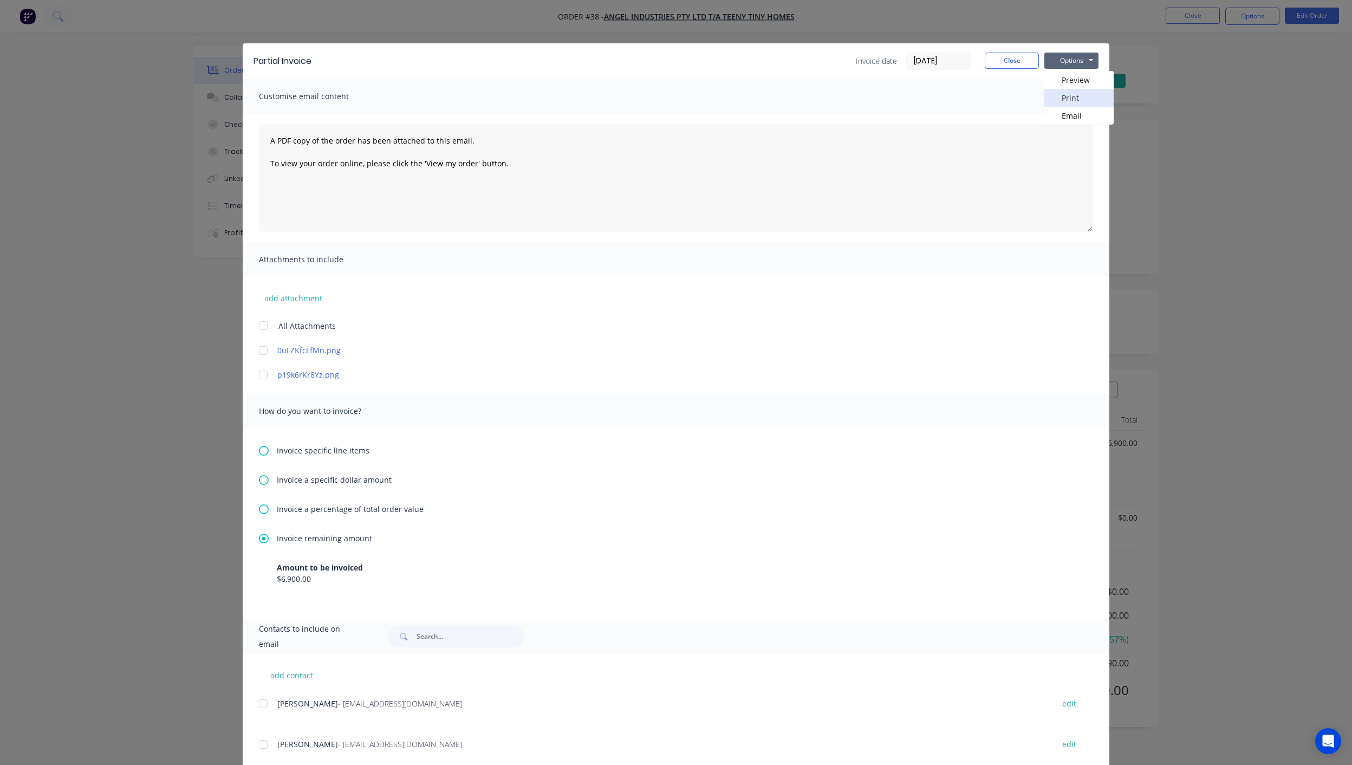
click at [1070, 95] on button "Print" at bounding box center [1078, 98] width 69 height 18
click at [1155, 214] on div "Partial Invoice Invoice date 13/08/25 Close Options Preview Print Email Customi…" at bounding box center [676, 382] width 1352 height 765
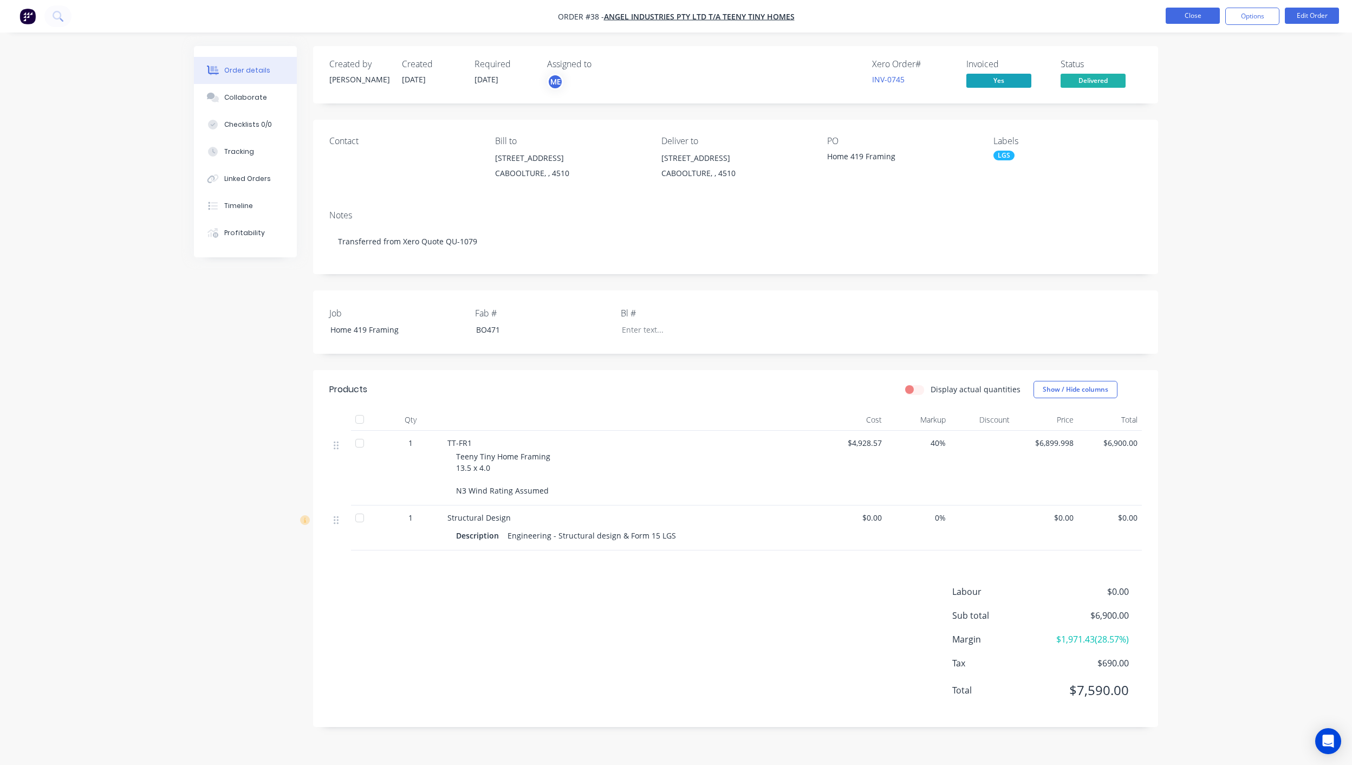
click at [1195, 14] on button "Close" at bounding box center [1192, 16] width 54 height 16
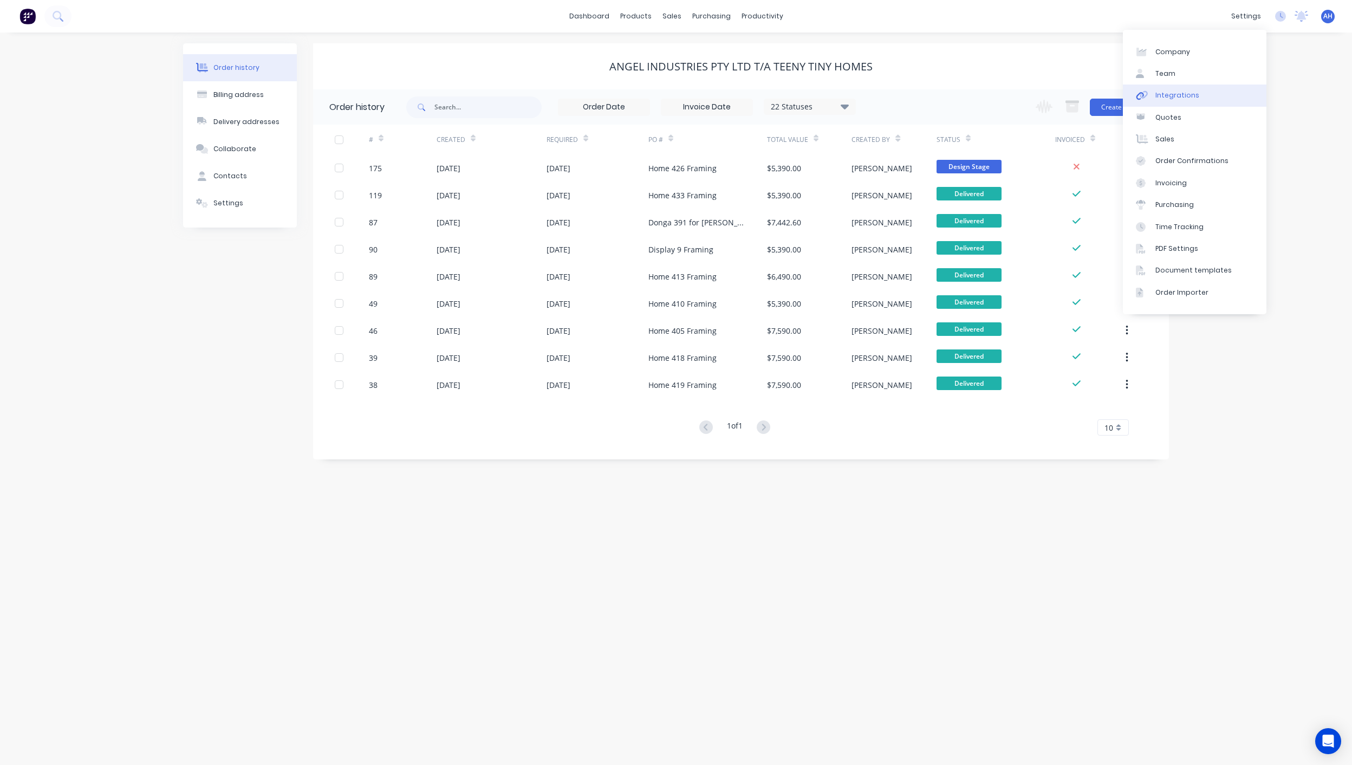
click at [1187, 94] on div "Integrations" at bounding box center [1177, 95] width 44 height 10
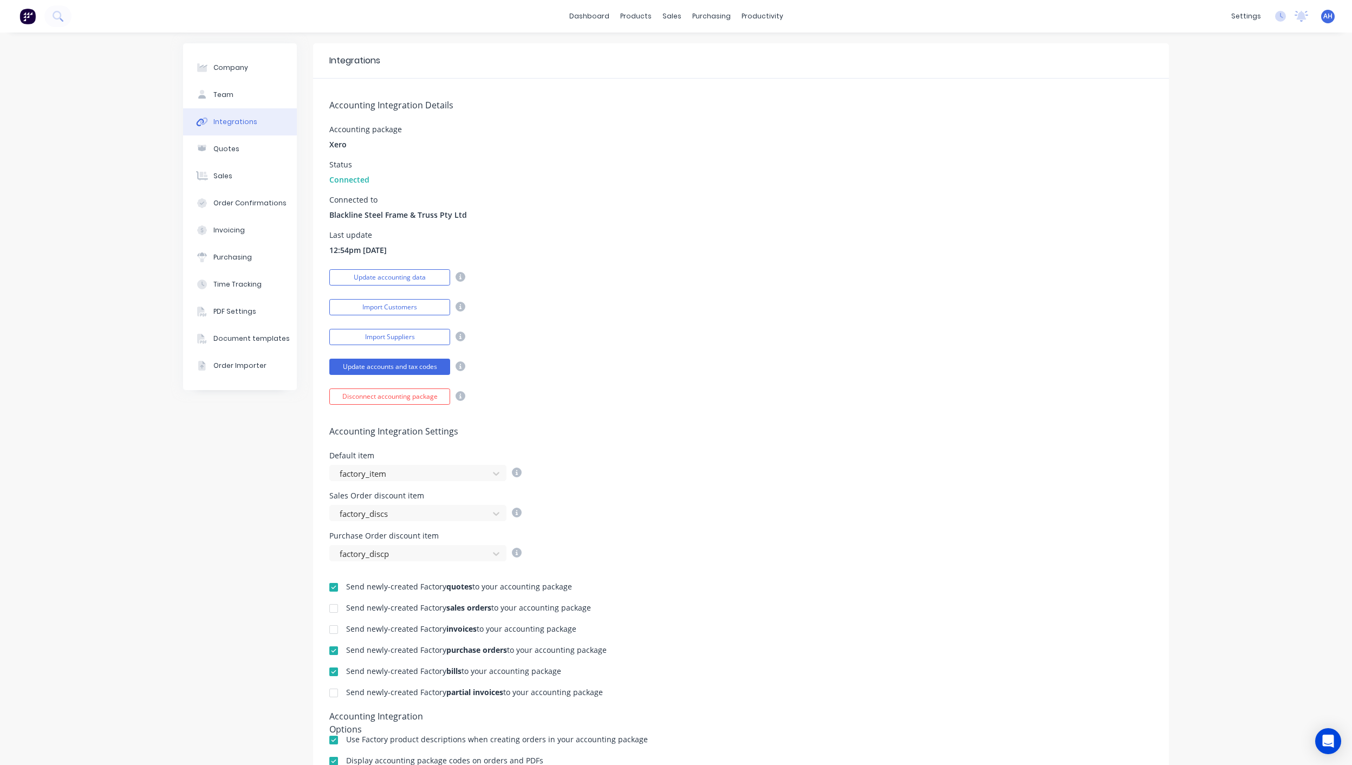
click at [324, 630] on div at bounding box center [334, 629] width 22 height 22
click at [329, 689] on div at bounding box center [334, 693] width 22 height 22
click at [838, 465] on div "Default item factory_item" at bounding box center [740, 466] width 823 height 29
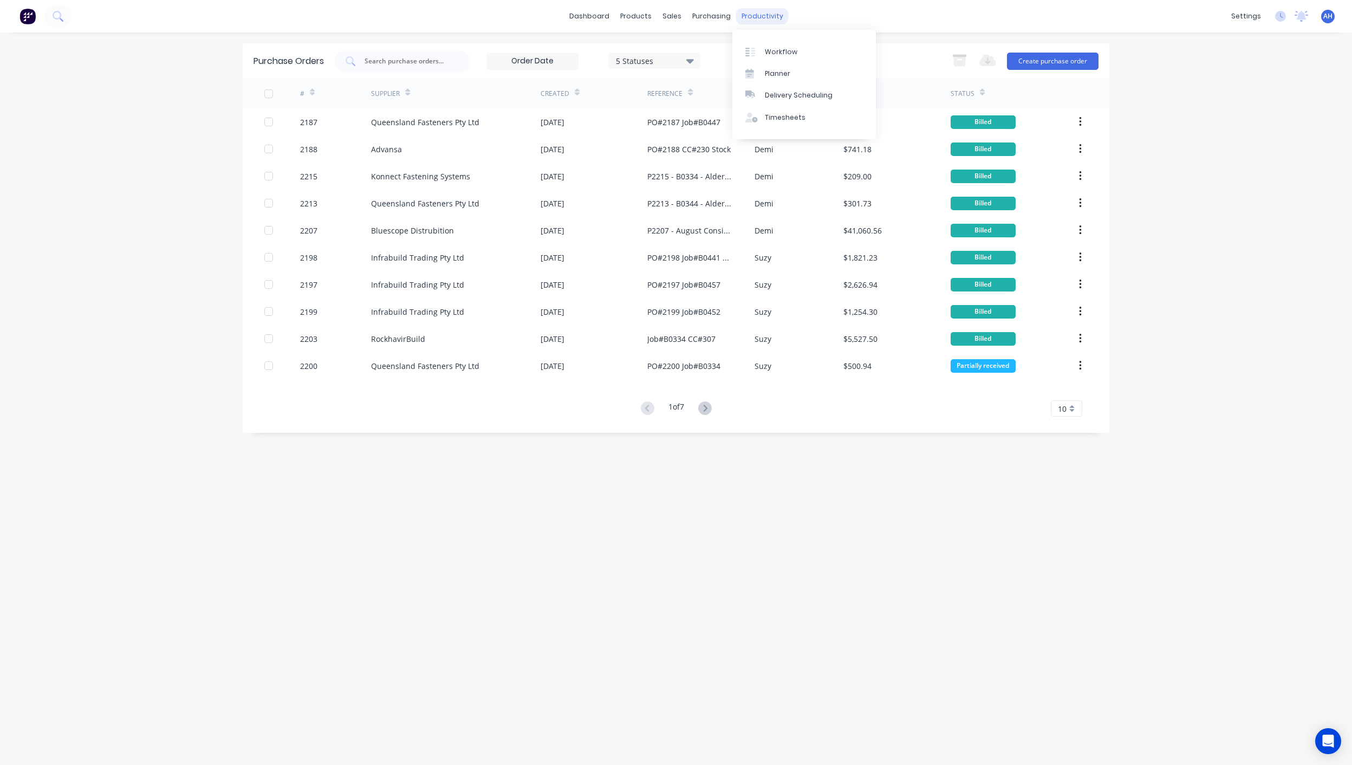
click at [765, 17] on div "productivity" at bounding box center [762, 16] width 53 height 16
click at [775, 77] on div "Planner" at bounding box center [777, 74] width 25 height 10
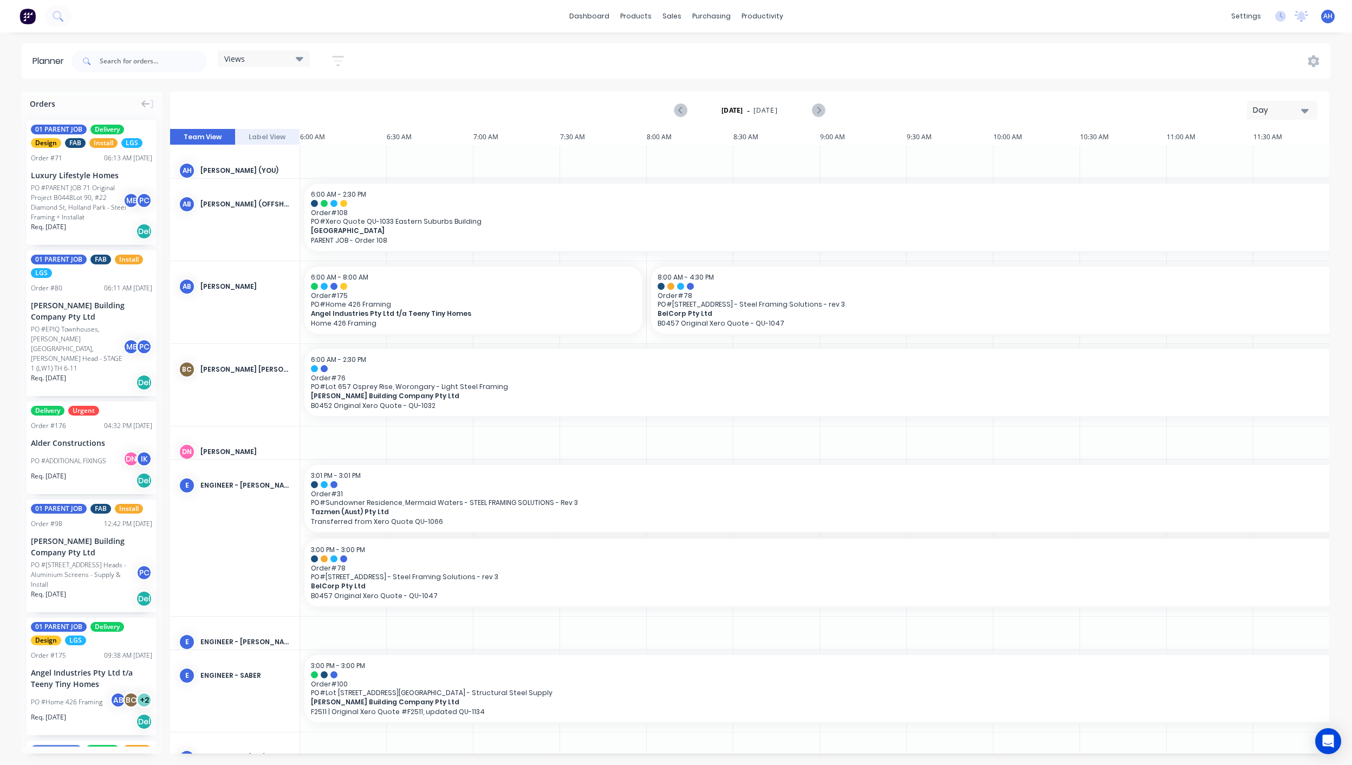
scroll to position [0, 174]
